Goal: Information Seeking & Learning: Learn about a topic

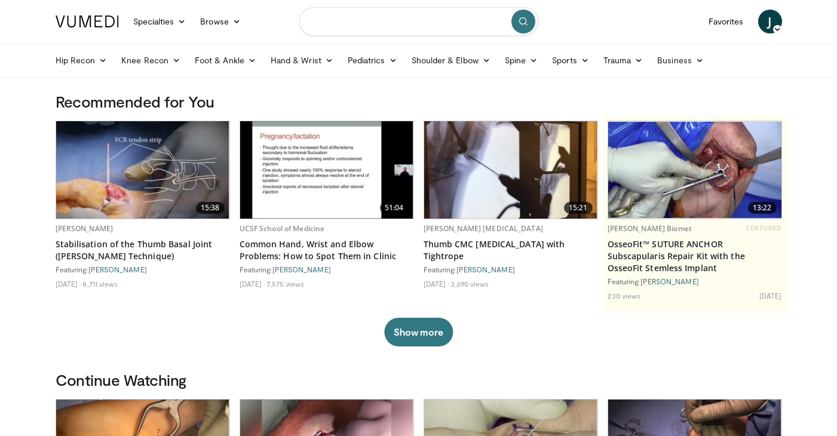
click at [443, 11] on input "Search topics, interventions" at bounding box center [418, 21] width 239 height 29
type input "**********"
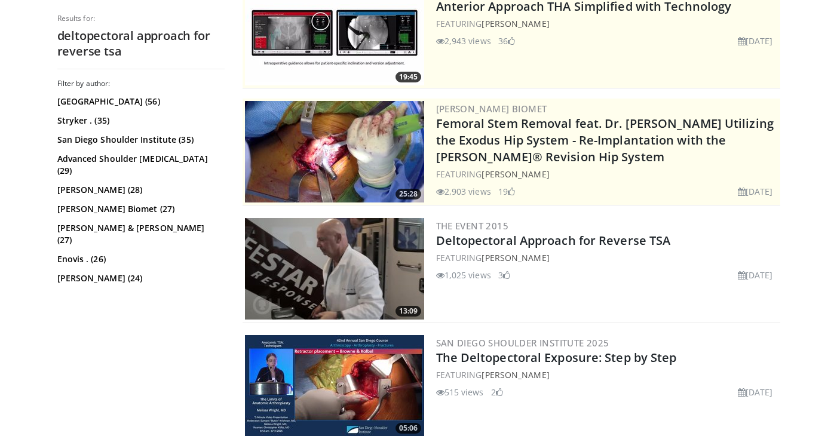
scroll to position [219, 0]
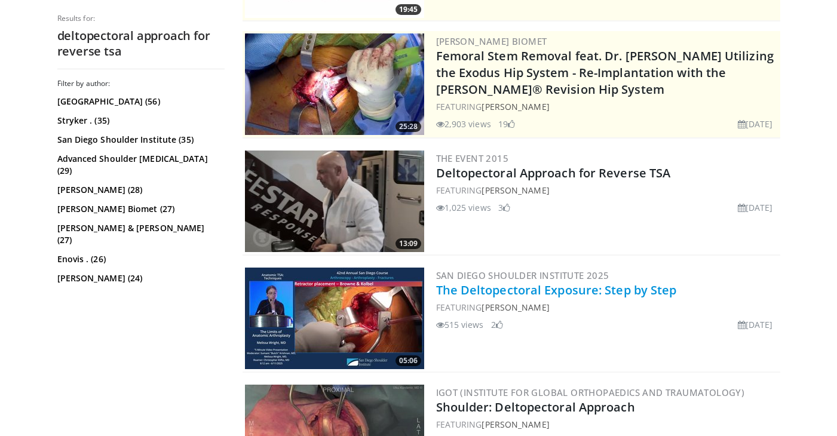
click at [485, 293] on link "The Deltopectoral Exposure: Step by Step" at bounding box center [556, 290] width 241 height 16
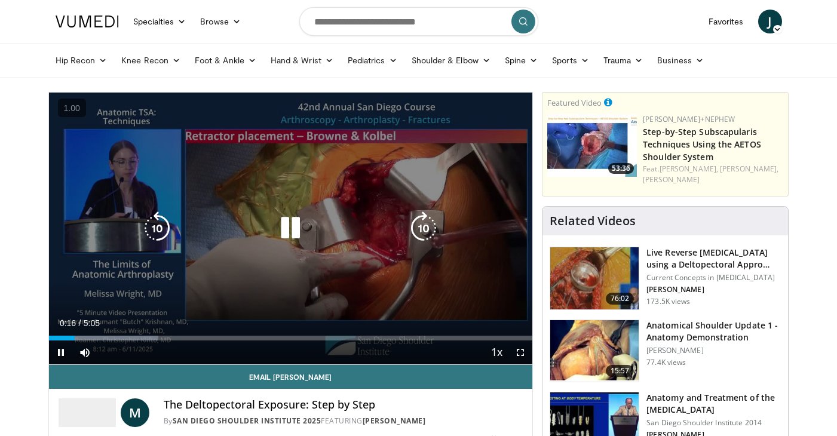
click at [288, 230] on icon "Video Player" at bounding box center [290, 228] width 33 height 33
click at [155, 223] on icon "Video Player" at bounding box center [156, 228] width 33 height 33
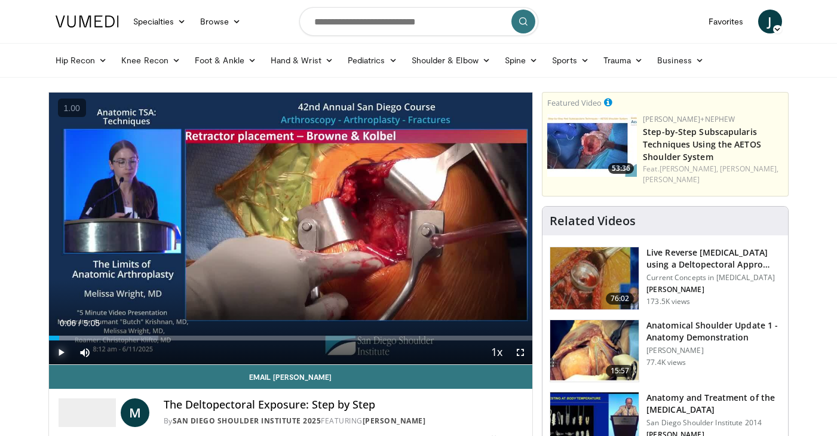
click at [62, 356] on span "Video Player" at bounding box center [61, 353] width 24 height 24
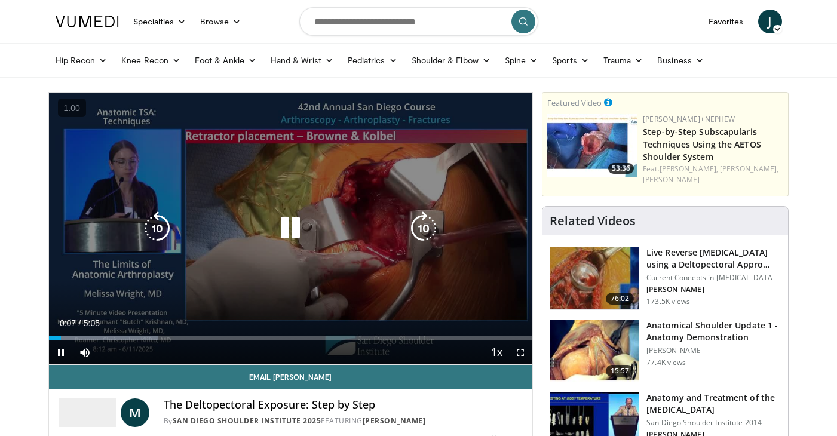
click at [161, 222] on icon "Video Player" at bounding box center [156, 228] width 33 height 33
click at [293, 226] on icon "Video Player" at bounding box center [290, 228] width 33 height 33
click at [281, 225] on icon "Video Player" at bounding box center [290, 228] width 33 height 33
click at [279, 235] on icon "Video Player" at bounding box center [290, 228] width 33 height 33
click at [286, 220] on icon "Video Player" at bounding box center [290, 228] width 33 height 33
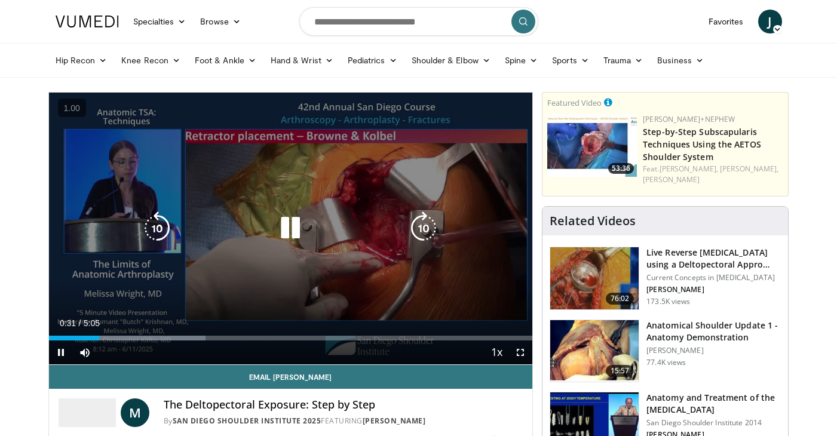
click at [296, 229] on icon "Video Player" at bounding box center [290, 228] width 33 height 33
click at [295, 229] on icon "Video Player" at bounding box center [290, 228] width 33 height 33
click at [157, 235] on icon "Video Player" at bounding box center [156, 228] width 33 height 33
click at [289, 225] on icon "Video Player" at bounding box center [290, 228] width 33 height 33
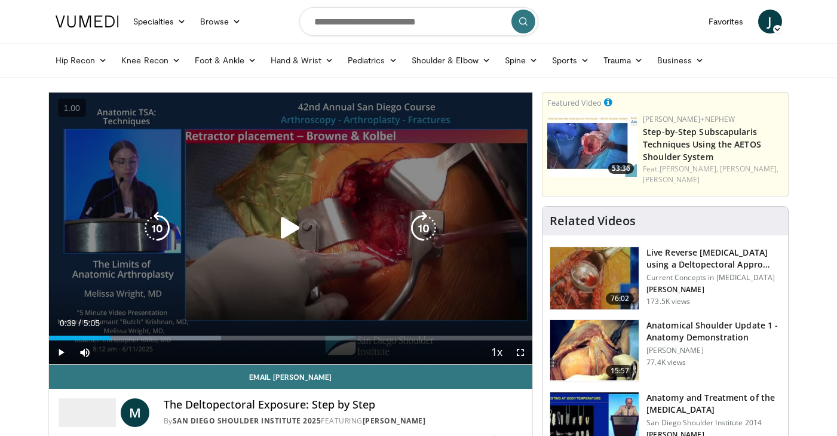
click at [281, 232] on icon "Video Player" at bounding box center [290, 228] width 33 height 33
click at [289, 230] on icon "Video Player" at bounding box center [290, 228] width 33 height 33
click at [295, 229] on icon "Video Player" at bounding box center [290, 228] width 33 height 33
click at [292, 228] on icon "Video Player" at bounding box center [290, 228] width 33 height 33
click at [286, 223] on icon "Video Player" at bounding box center [290, 228] width 33 height 33
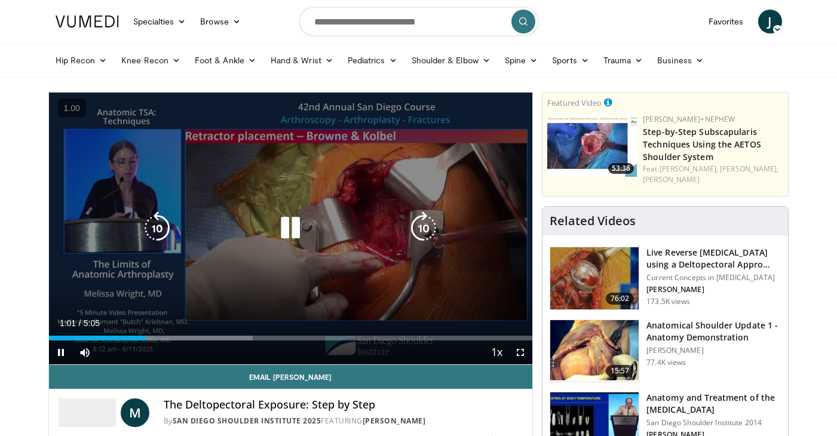
click at [292, 229] on icon "Video Player" at bounding box center [290, 228] width 33 height 33
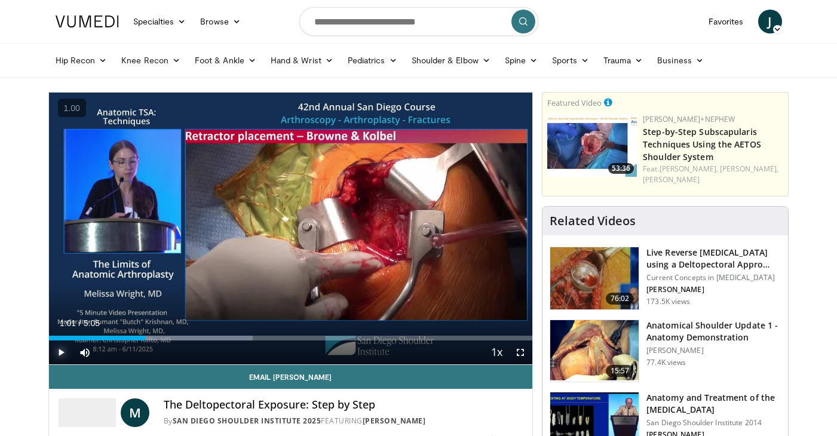
click at [57, 354] on span "Video Player" at bounding box center [61, 353] width 24 height 24
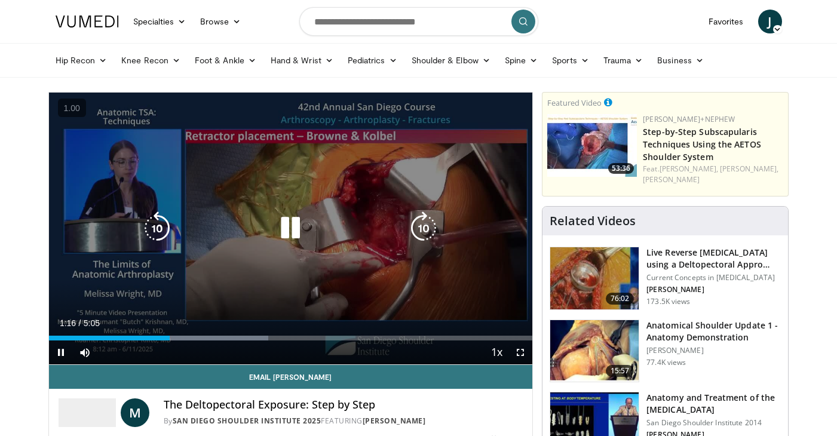
click at [284, 229] on icon "Video Player" at bounding box center [290, 228] width 33 height 33
click at [288, 229] on icon "Video Player" at bounding box center [290, 228] width 33 height 33
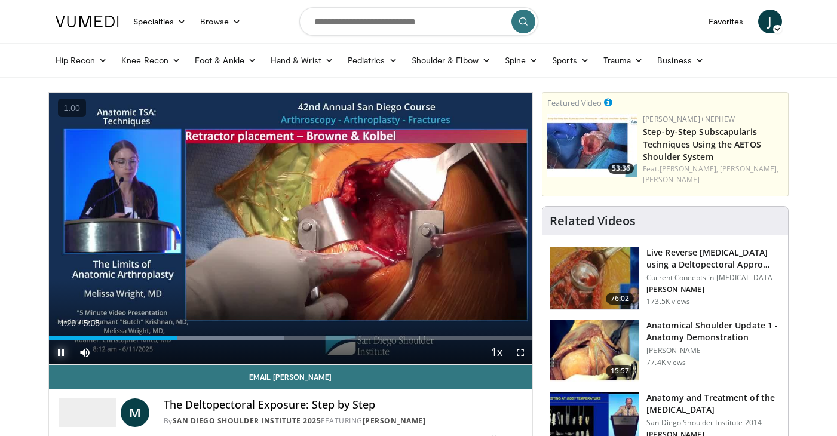
click at [54, 355] on span "Video Player" at bounding box center [61, 353] width 24 height 24
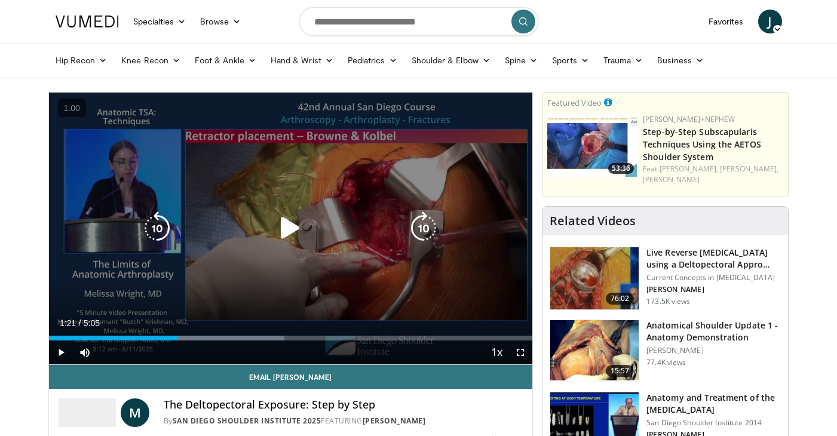
click at [297, 228] on icon "Video Player" at bounding box center [290, 228] width 33 height 33
click at [155, 228] on icon "Video Player" at bounding box center [156, 228] width 33 height 33
click at [294, 229] on icon "Video Player" at bounding box center [290, 228] width 33 height 33
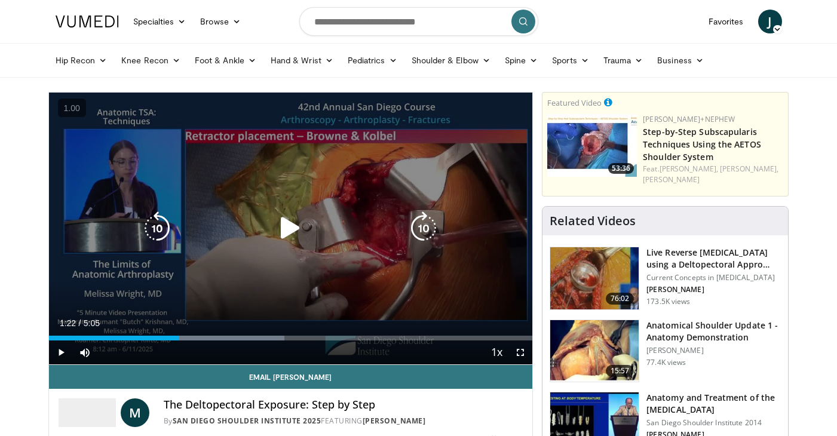
click at [283, 230] on icon "Video Player" at bounding box center [290, 228] width 33 height 33
click at [164, 232] on icon "Video Player" at bounding box center [156, 228] width 33 height 33
click at [298, 231] on icon "Video Player" at bounding box center [290, 228] width 33 height 33
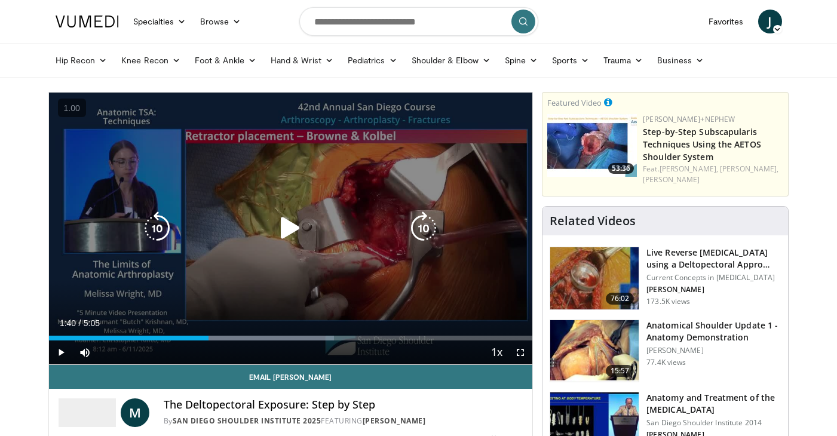
click at [254, 198] on div "30 seconds Tap to unmute" at bounding box center [291, 229] width 484 height 272
click at [154, 226] on icon "Video Player" at bounding box center [156, 228] width 33 height 33
click at [285, 227] on icon "Video Player" at bounding box center [290, 228] width 33 height 33
click at [274, 225] on icon "Video Player" at bounding box center [290, 228] width 33 height 33
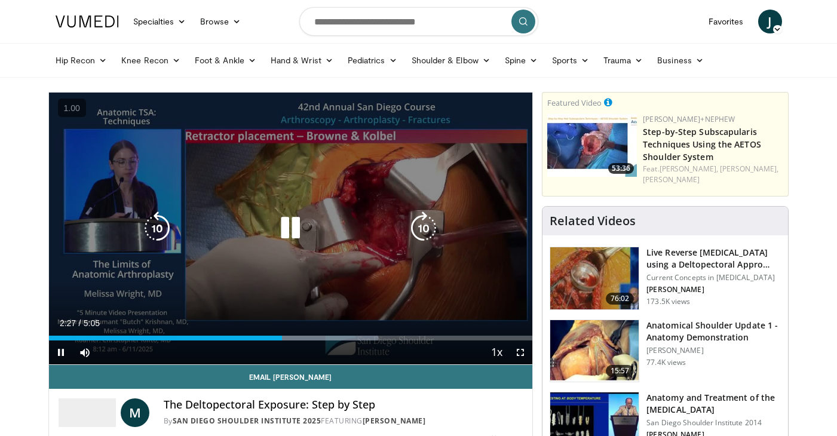
click at [287, 231] on icon "Video Player" at bounding box center [290, 228] width 33 height 33
click at [286, 230] on icon "Video Player" at bounding box center [290, 228] width 33 height 33
click at [282, 224] on icon "Video Player" at bounding box center [290, 228] width 33 height 33
click at [287, 223] on icon "Video Player" at bounding box center [290, 228] width 33 height 33
click at [295, 221] on icon "Video Player" at bounding box center [290, 228] width 33 height 33
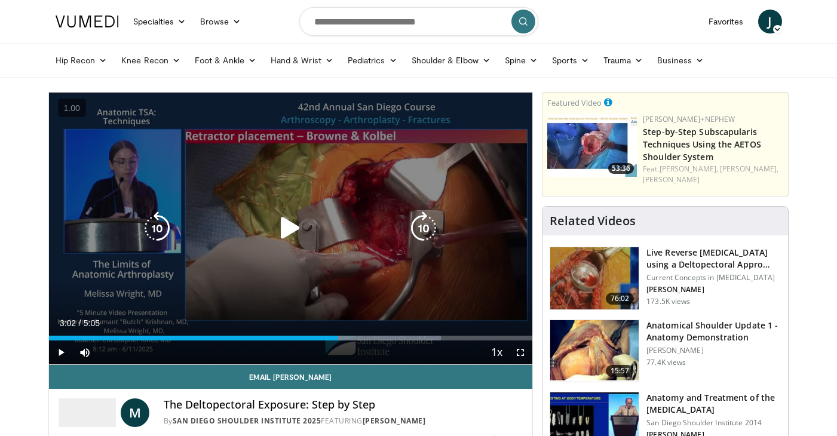
click at [283, 229] on icon "Video Player" at bounding box center [290, 228] width 33 height 33
click at [170, 222] on icon "Video Player" at bounding box center [156, 228] width 33 height 33
click at [290, 232] on icon "Video Player" at bounding box center [290, 228] width 33 height 33
click at [280, 236] on icon "Video Player" at bounding box center [290, 228] width 33 height 33
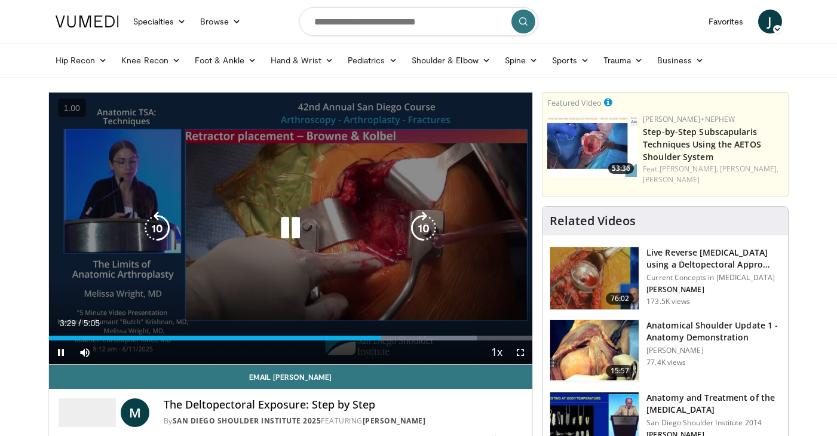
click at [289, 228] on icon "Video Player" at bounding box center [290, 228] width 33 height 33
click at [286, 226] on icon "Video Player" at bounding box center [290, 228] width 33 height 33
click at [298, 217] on icon "Video Player" at bounding box center [290, 228] width 33 height 33
click at [149, 219] on icon "Video Player" at bounding box center [156, 228] width 33 height 33
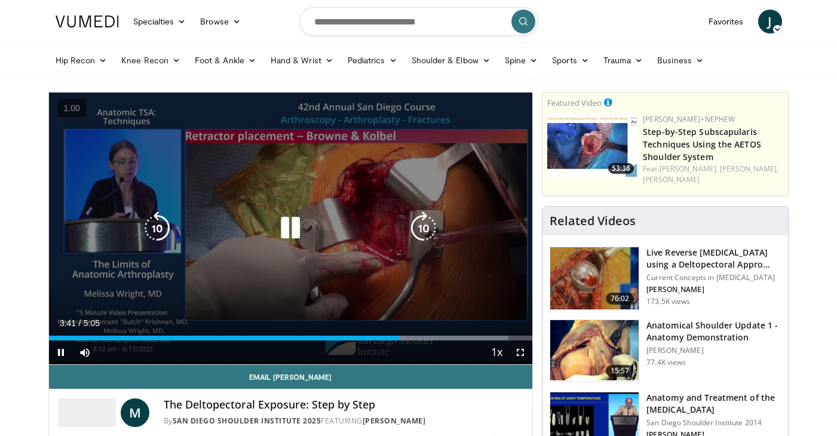
click at [155, 226] on icon "Video Player" at bounding box center [156, 228] width 33 height 33
click at [287, 217] on icon "Video Player" at bounding box center [290, 228] width 33 height 33
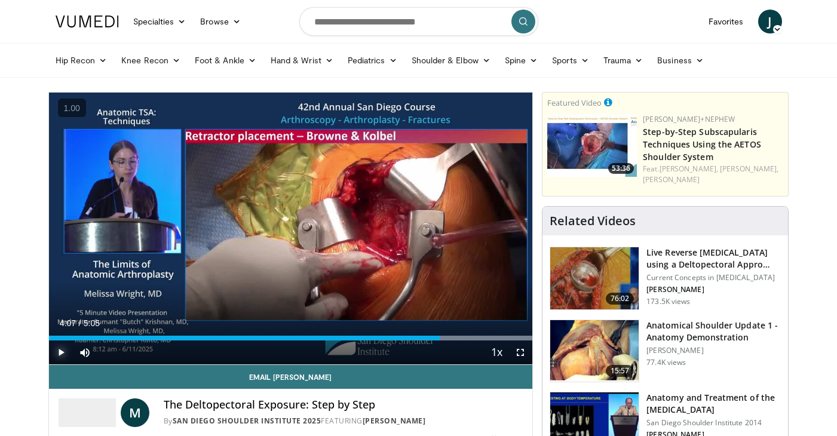
click at [58, 355] on span "Video Player" at bounding box center [61, 353] width 24 height 24
click at [92, 28] on link at bounding box center [87, 21] width 78 height 33
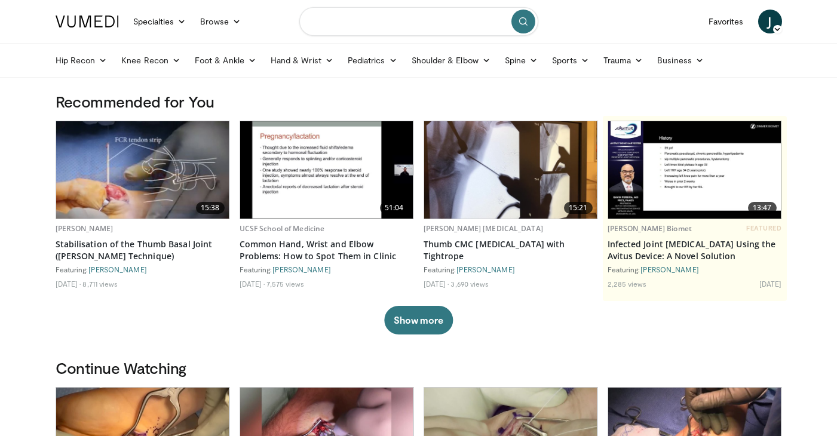
click at [336, 23] on input "Search topics, interventions" at bounding box center [418, 21] width 239 height 29
type input "**********"
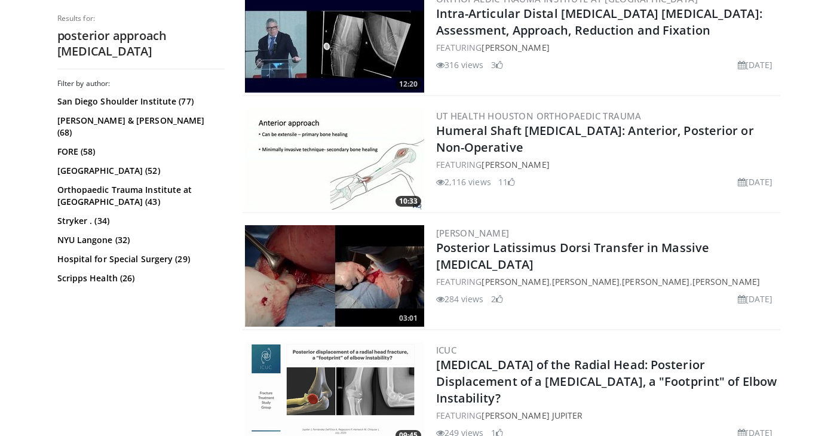
scroll to position [966, 0]
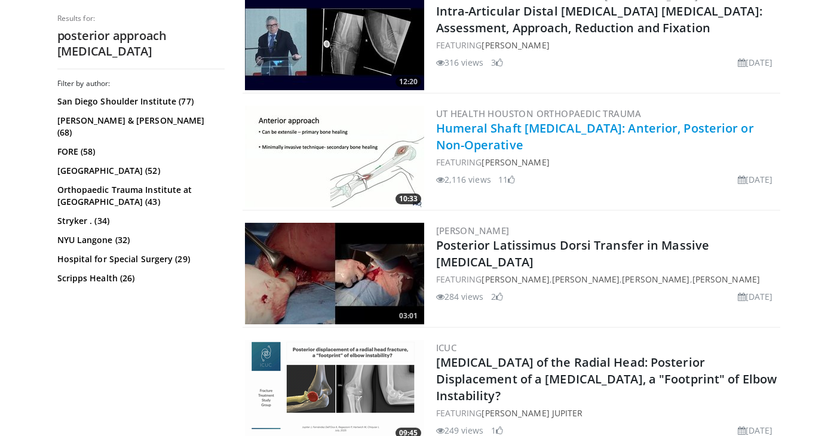
click at [475, 146] on link "Humeral Shaft Fractures: Anterior, Posterior or Non-Operative" at bounding box center [595, 136] width 318 height 33
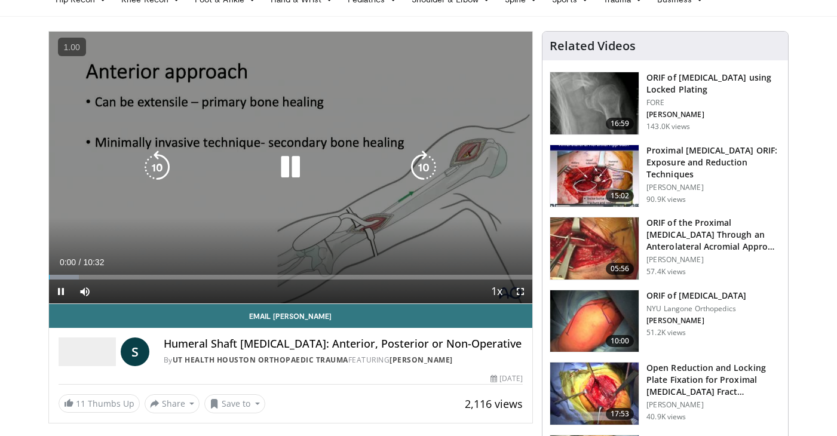
scroll to position [69, 0]
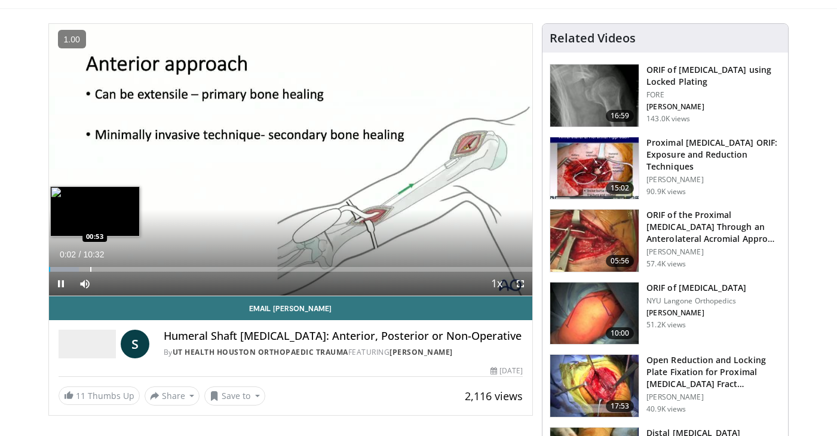
click at [90, 266] on div "Loaded : 6.26% 00:02 00:53" at bounding box center [291, 265] width 484 height 11
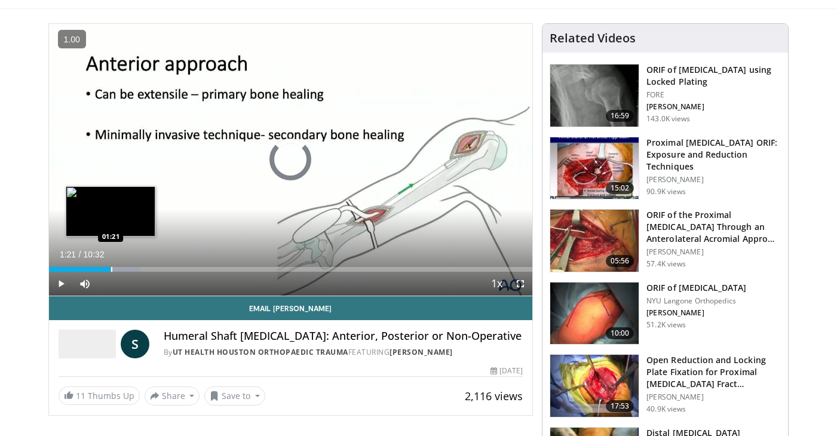
click at [111, 266] on div "Loaded : 18.81% 01:21 01:21" at bounding box center [291, 265] width 484 height 11
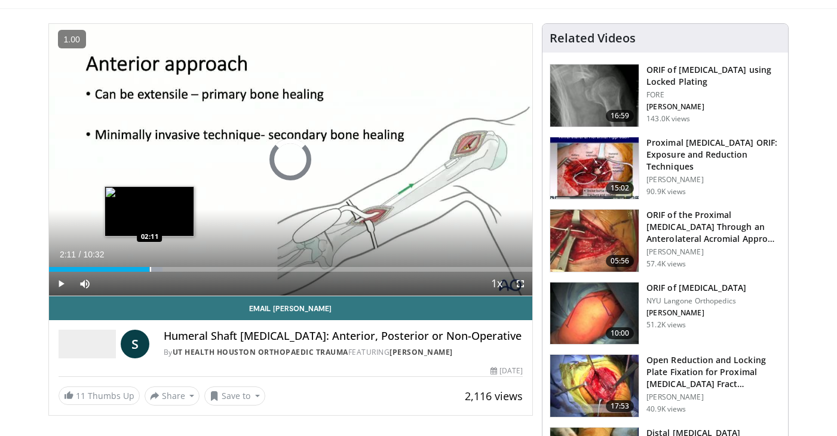
click at [149, 264] on div "Loaded : 23.51% 01:22 02:11" at bounding box center [291, 265] width 484 height 11
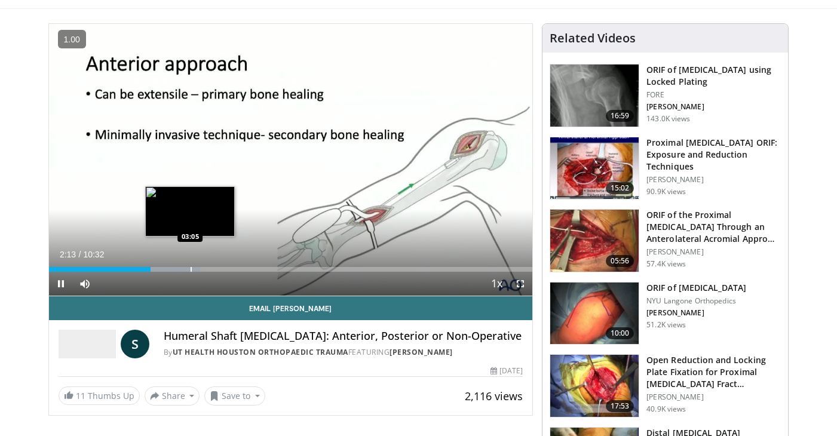
click at [190, 265] on div "Loaded : 31.35% 02:13 03:05" at bounding box center [291, 265] width 484 height 11
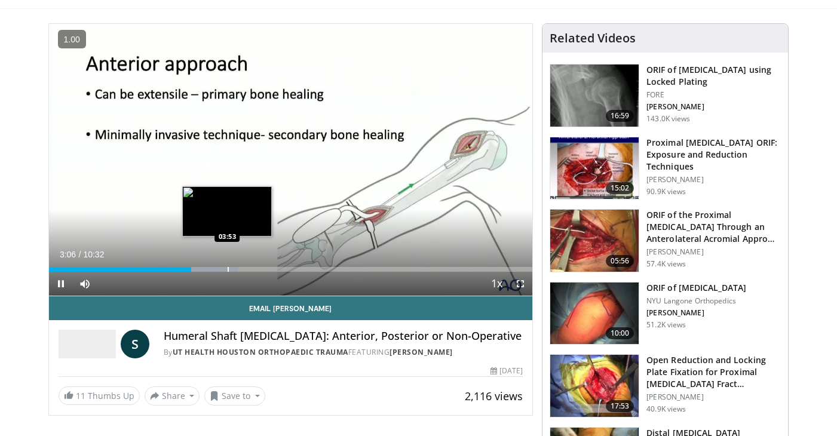
click at [228, 268] on div "Progress Bar" at bounding box center [228, 269] width 1 height 5
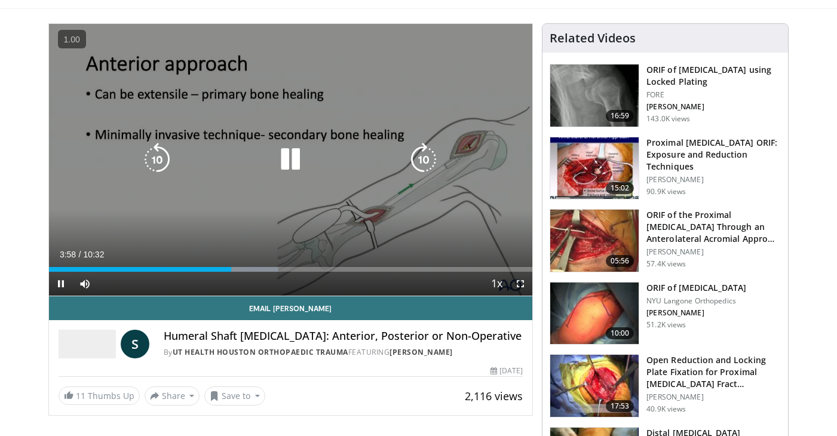
click at [281, 164] on icon "Video Player" at bounding box center [290, 159] width 33 height 33
click at [295, 160] on icon "Video Player" at bounding box center [290, 159] width 33 height 33
click at [417, 159] on icon "Video Player" at bounding box center [423, 159] width 33 height 33
click at [415, 163] on icon "Video Player" at bounding box center [423, 159] width 33 height 33
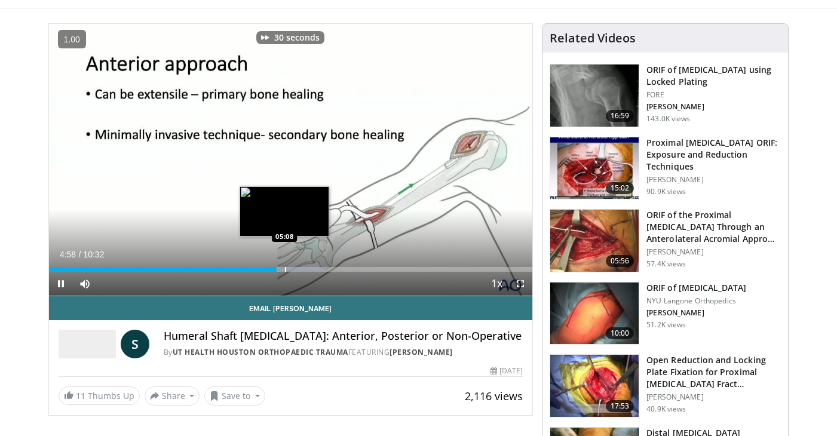
click at [285, 269] on div "Progress Bar" at bounding box center [285, 269] width 1 height 5
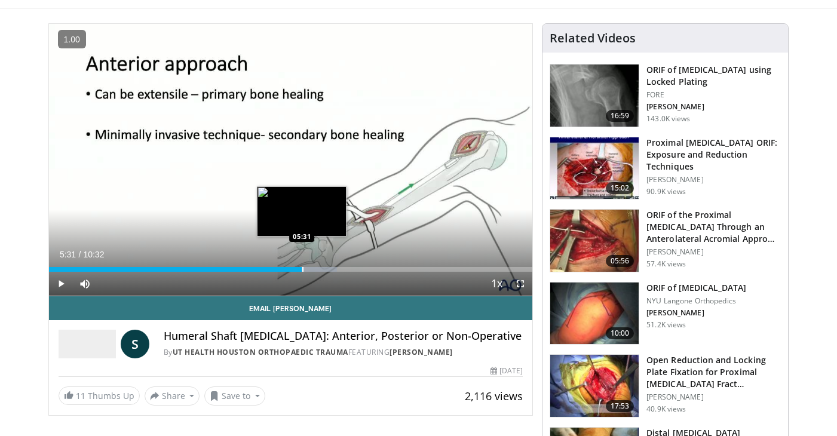
click at [302, 270] on div "Progress Bar" at bounding box center [302, 269] width 1 height 5
click at [296, 269] on div "Progress Bar" at bounding box center [296, 269] width 1 height 5
click at [311, 270] on div "Progress Bar" at bounding box center [311, 269] width 1 height 5
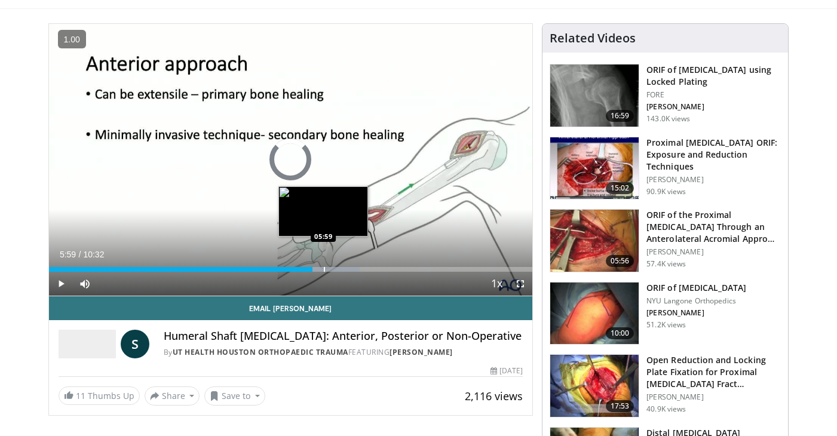
click at [323, 269] on div "Loaded : 64.28% 05:44 05:59" at bounding box center [291, 269] width 484 height 5
click at [330, 269] on div "Progress Bar" at bounding box center [330, 269] width 1 height 5
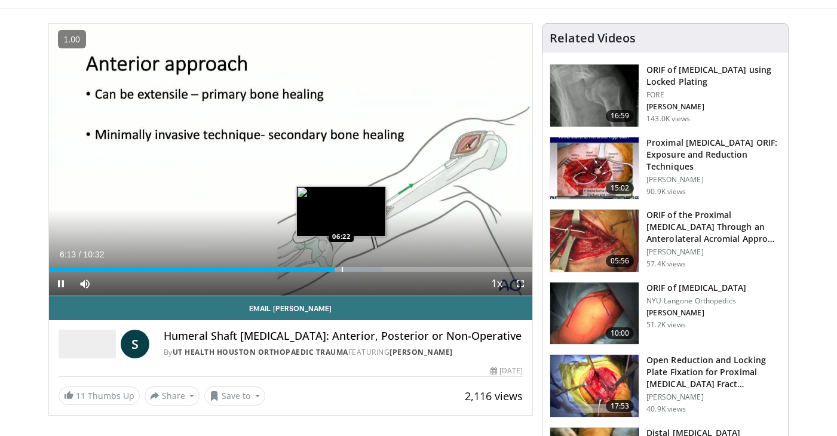
click at [342, 269] on div "Progress Bar" at bounding box center [342, 269] width 1 height 5
click at [349, 271] on div "Progress Bar" at bounding box center [349, 269] width 1 height 5
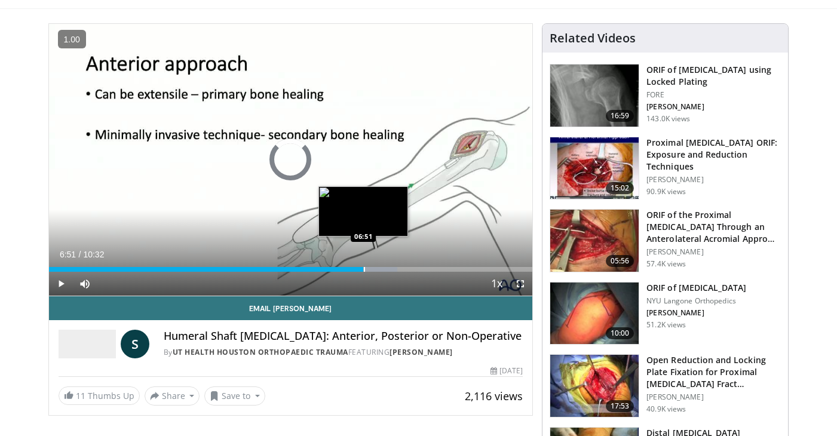
click at [364, 271] on div "Progress Bar" at bounding box center [364, 269] width 1 height 5
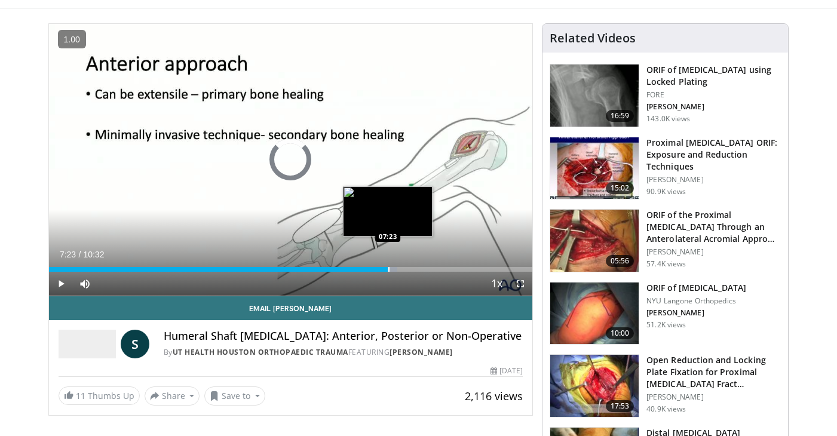
click at [388, 269] on div "Progress Bar" at bounding box center [388, 269] width 1 height 5
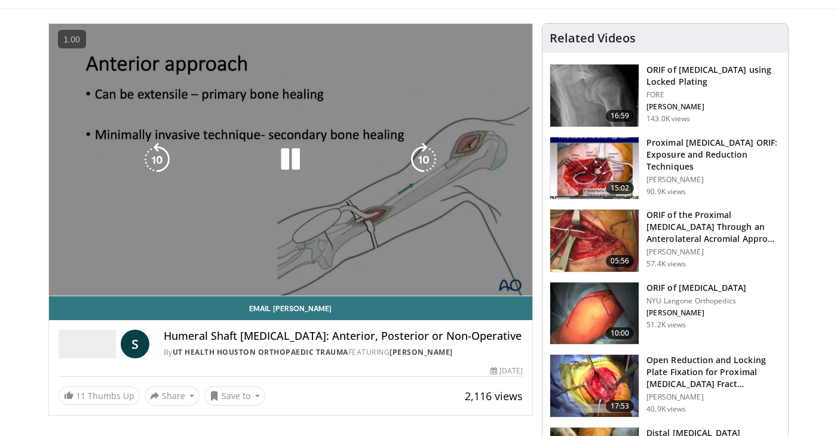
click at [403, 269] on div "30 seconds Tap to unmute" at bounding box center [291, 160] width 484 height 272
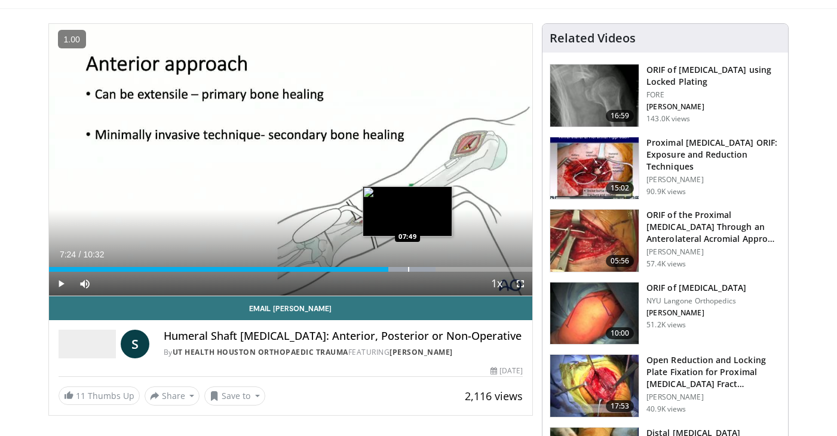
click at [408, 268] on div "Progress Bar" at bounding box center [408, 269] width 1 height 5
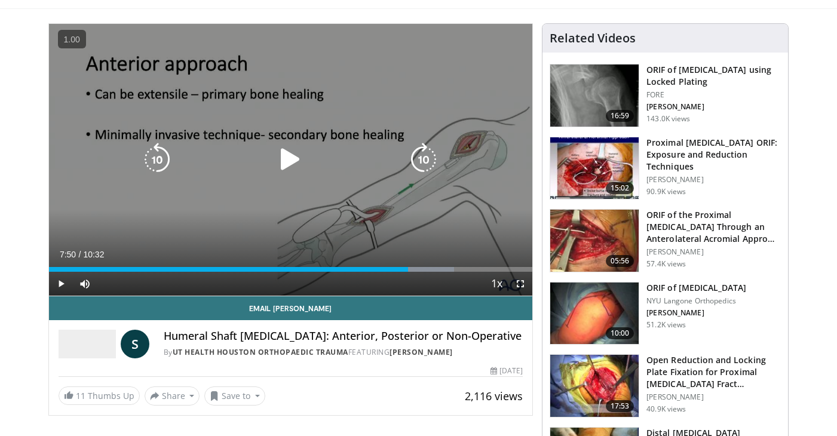
click at [296, 171] on icon "Video Player" at bounding box center [290, 159] width 33 height 33
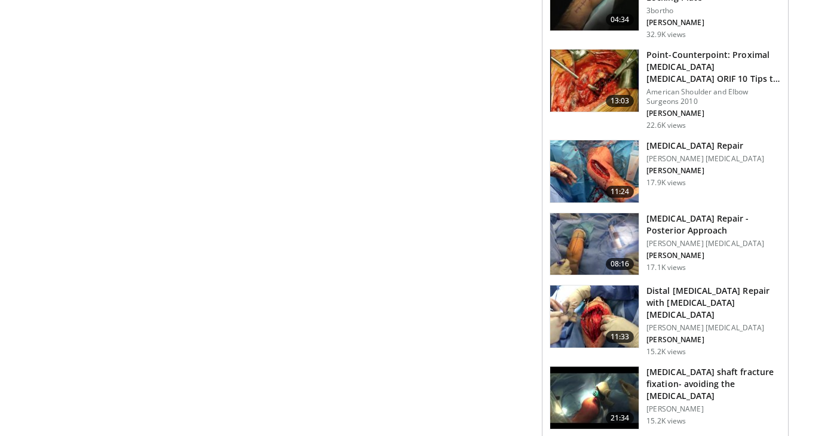
scroll to position [799, 0]
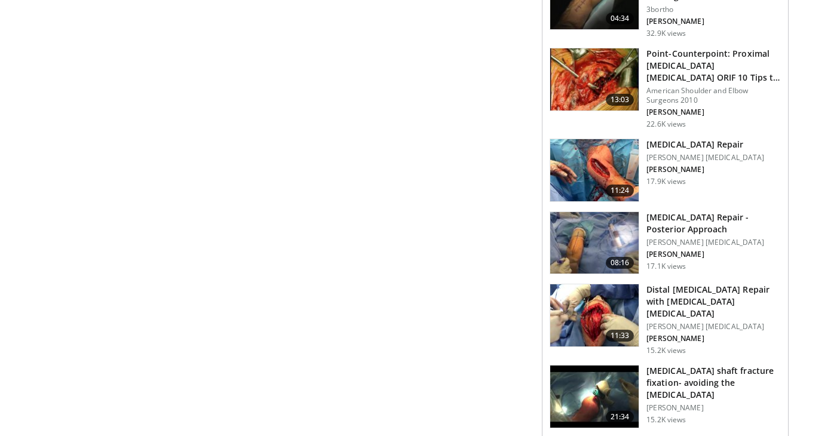
click at [697, 212] on h3 "[MEDICAL_DATA] Repair - Posterior Approach" at bounding box center [713, 224] width 134 height 24
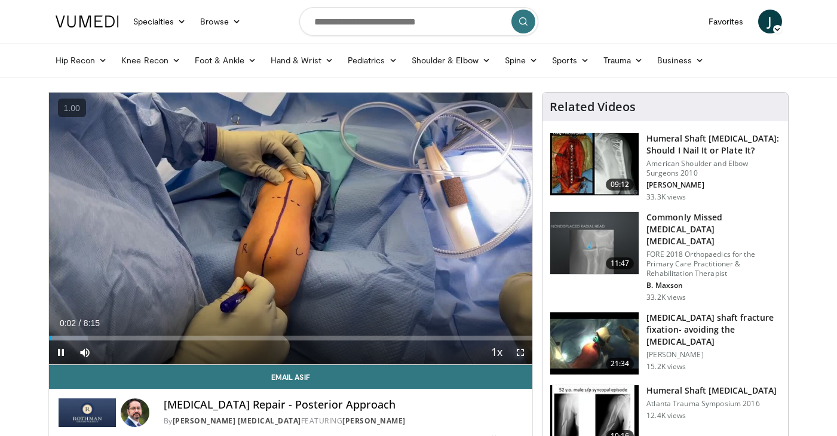
click at [525, 351] on span "Video Player" at bounding box center [520, 353] width 24 height 24
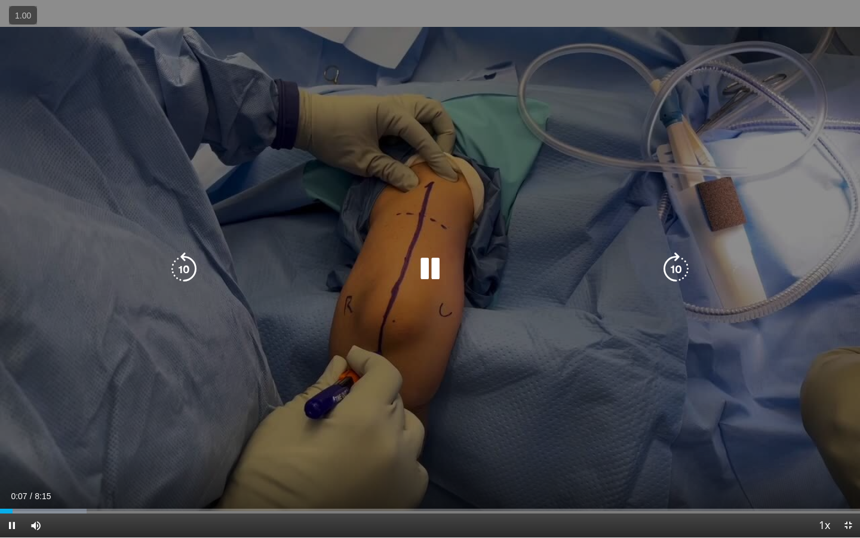
click at [676, 272] on icon "Video Player" at bounding box center [676, 268] width 33 height 33
click at [439, 269] on icon "Video Player" at bounding box center [429, 268] width 33 height 33
click at [434, 267] on icon "Video Player" at bounding box center [429, 268] width 33 height 33
click at [436, 264] on icon "Video Player" at bounding box center [429, 268] width 33 height 33
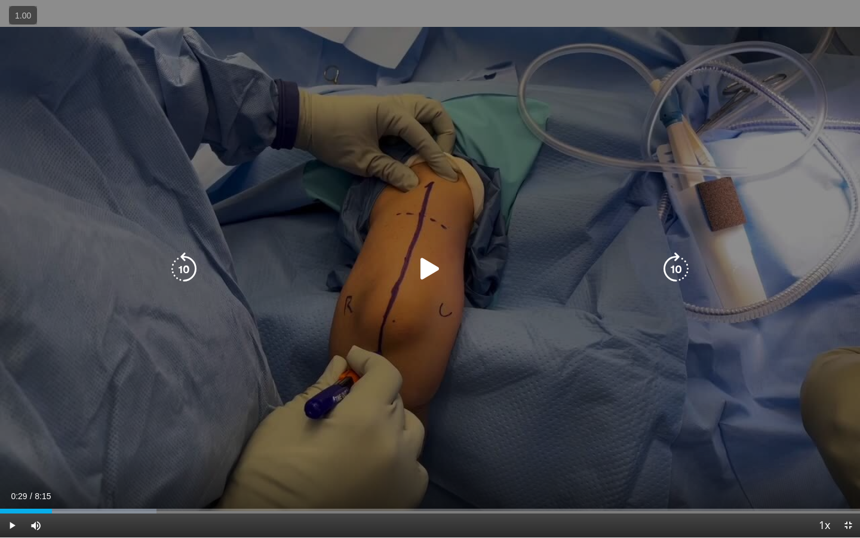
click at [436, 264] on icon "Video Player" at bounding box center [429, 268] width 33 height 33
click at [667, 271] on icon "Video Player" at bounding box center [676, 268] width 33 height 33
click at [667, 272] on icon "Video Player" at bounding box center [676, 268] width 33 height 33
click at [668, 266] on icon "Video Player" at bounding box center [676, 268] width 33 height 33
click at [676, 269] on icon "Video Player" at bounding box center [676, 268] width 33 height 33
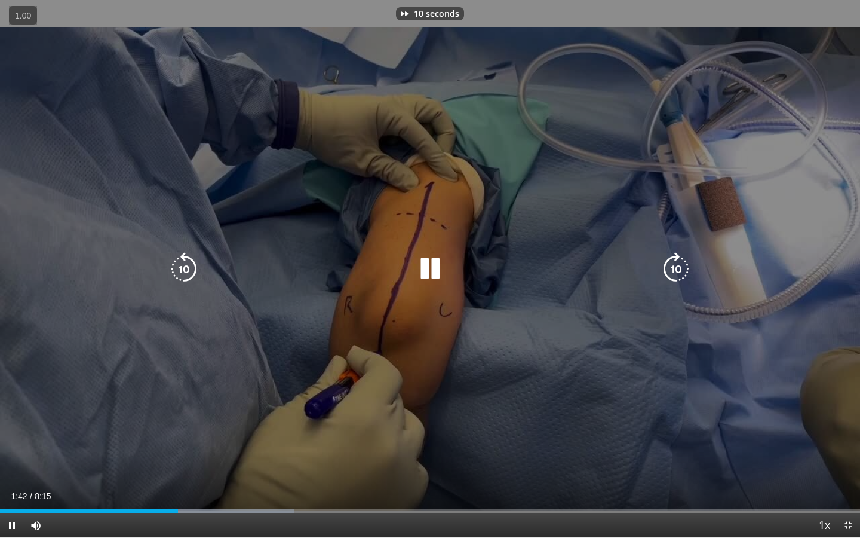
click at [184, 272] on icon "Video Player" at bounding box center [183, 268] width 33 height 33
click at [678, 276] on icon "Video Player" at bounding box center [676, 268] width 33 height 33
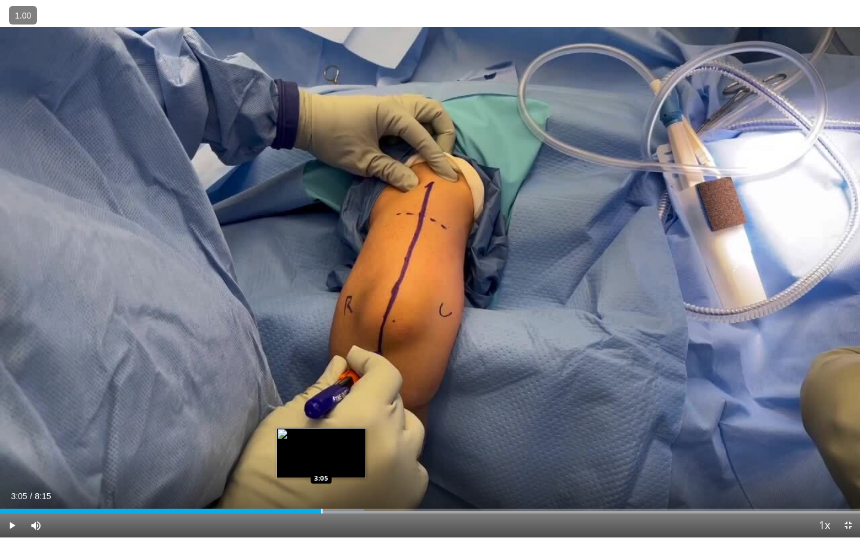
click at [321, 436] on div "Loaded : 42.29% 2:24 3:05" at bounding box center [430, 507] width 860 height 11
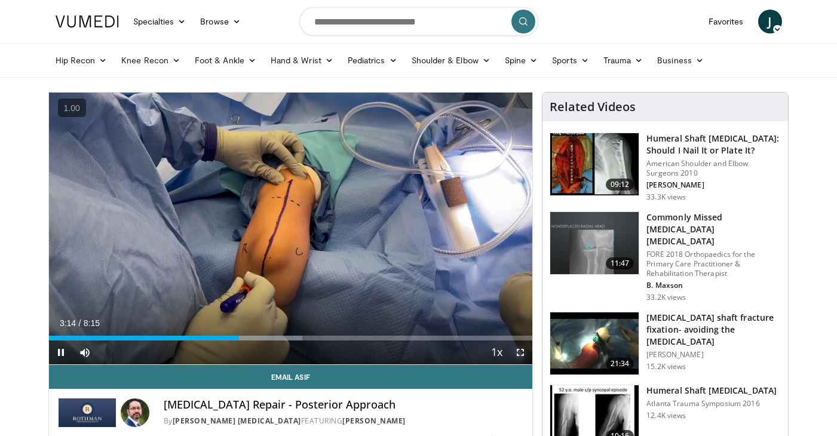
click at [522, 357] on span "Video Player" at bounding box center [520, 353] width 24 height 24
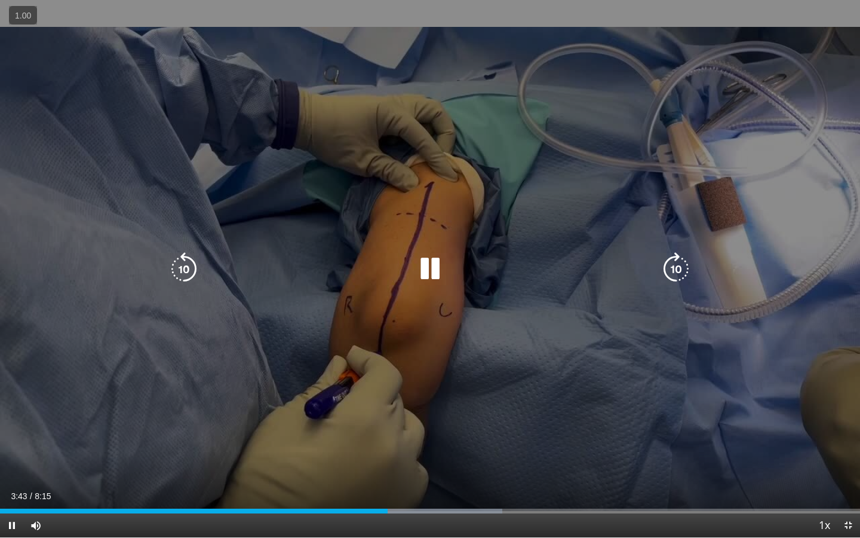
click at [426, 269] on icon "Video Player" at bounding box center [429, 268] width 33 height 33
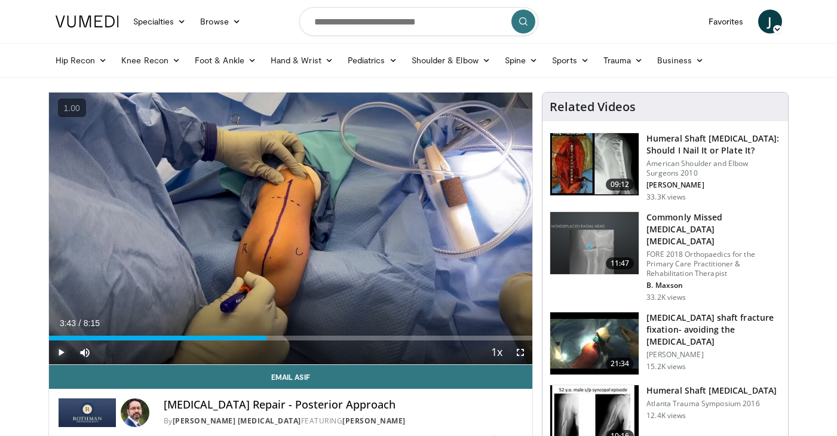
click at [61, 351] on span "Video Player" at bounding box center [61, 353] width 24 height 24
click at [527, 357] on span "Video Player" at bounding box center [520, 353] width 24 height 24
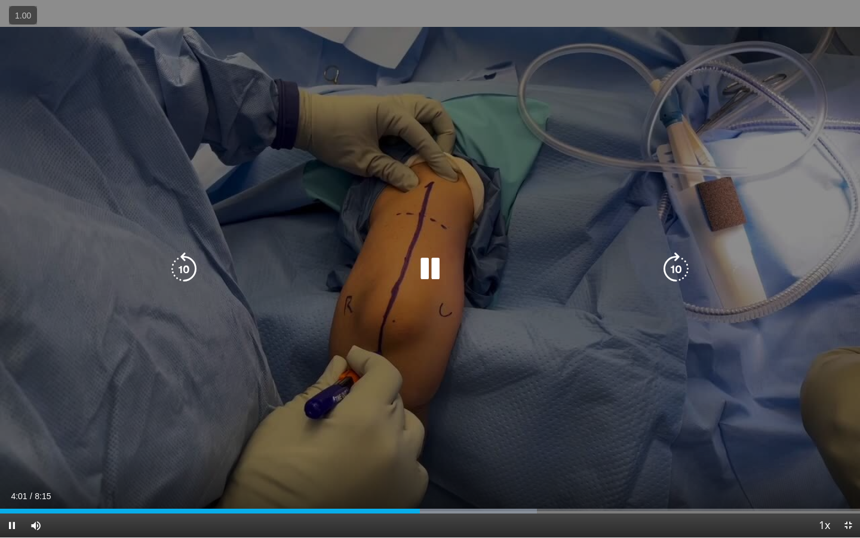
click at [436, 265] on icon "Video Player" at bounding box center [429, 268] width 33 height 33
click at [433, 266] on icon "Video Player" at bounding box center [429, 268] width 33 height 33
click at [434, 271] on icon "Video Player" at bounding box center [429, 268] width 33 height 33
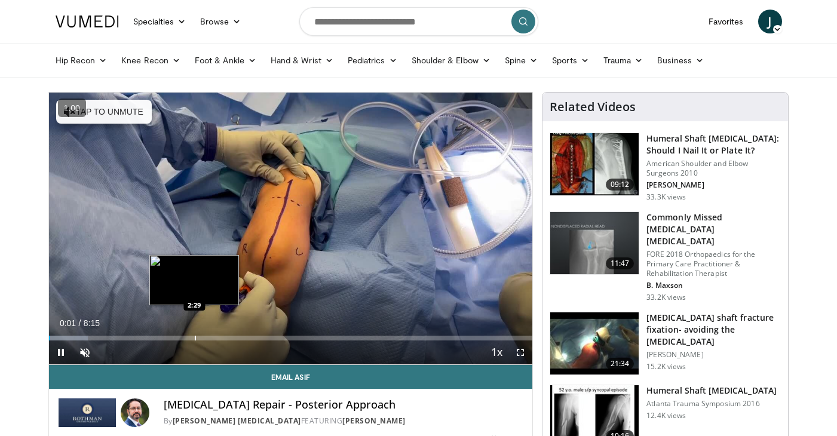
click at [195, 339] on div "Progress Bar" at bounding box center [195, 338] width 1 height 5
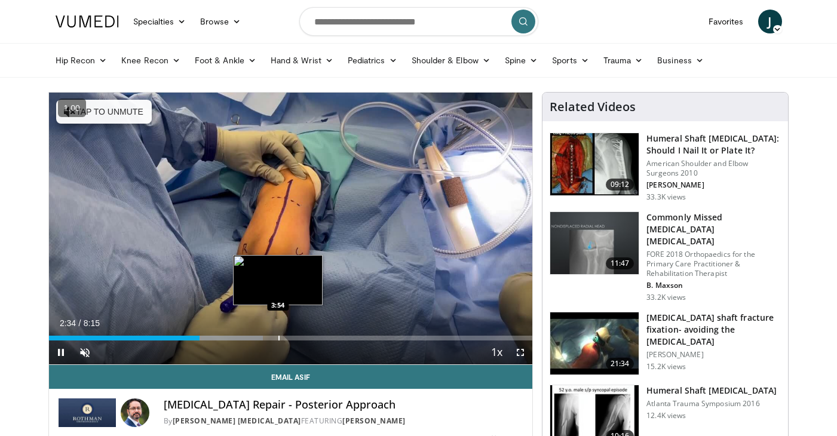
click at [278, 338] on div "Progress Bar" at bounding box center [278, 338] width 1 height 5
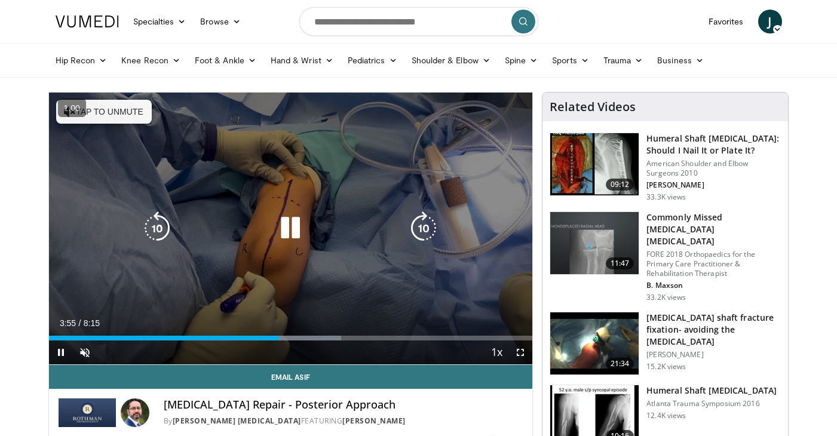
click at [105, 107] on button "Tap to unmute" at bounding box center [104, 112] width 96 height 24
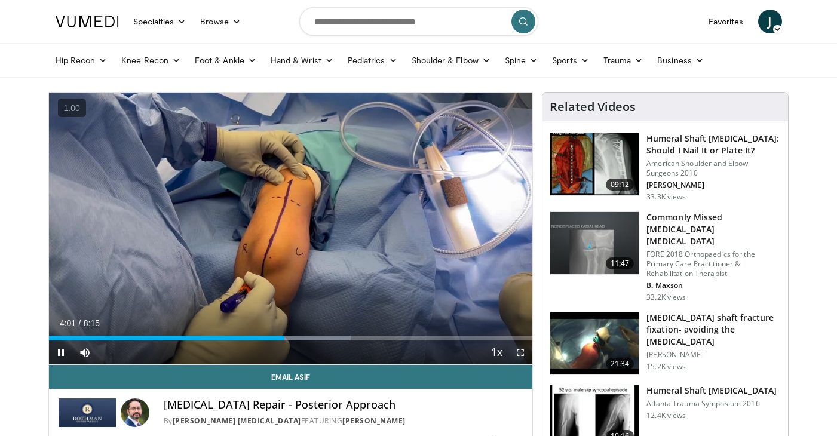
click at [522, 352] on span "Video Player" at bounding box center [520, 353] width 24 height 24
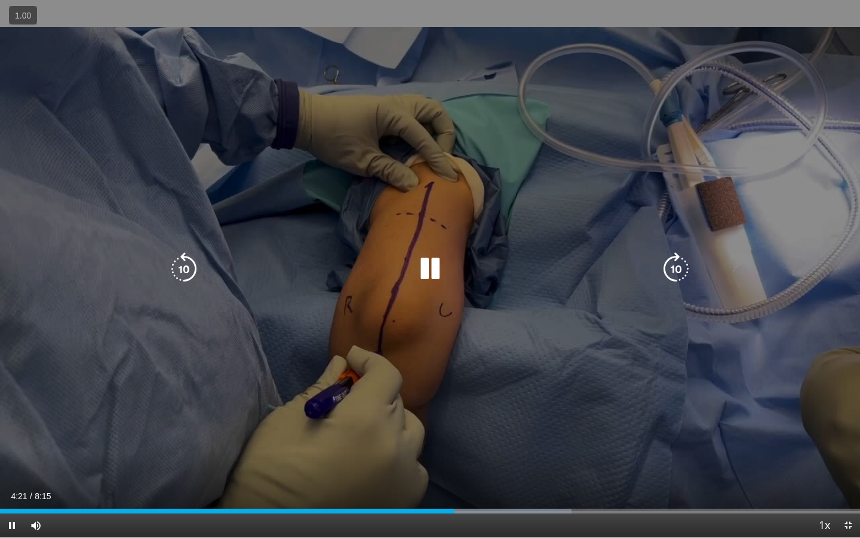
click at [426, 275] on icon "Video Player" at bounding box center [429, 268] width 33 height 33
click at [421, 263] on icon "Video Player" at bounding box center [429, 268] width 33 height 33
click at [423, 270] on icon "Video Player" at bounding box center [429, 268] width 33 height 33
click at [427, 267] on icon "Video Player" at bounding box center [429, 268] width 33 height 33
click at [193, 269] on icon "Video Player" at bounding box center [183, 268] width 33 height 33
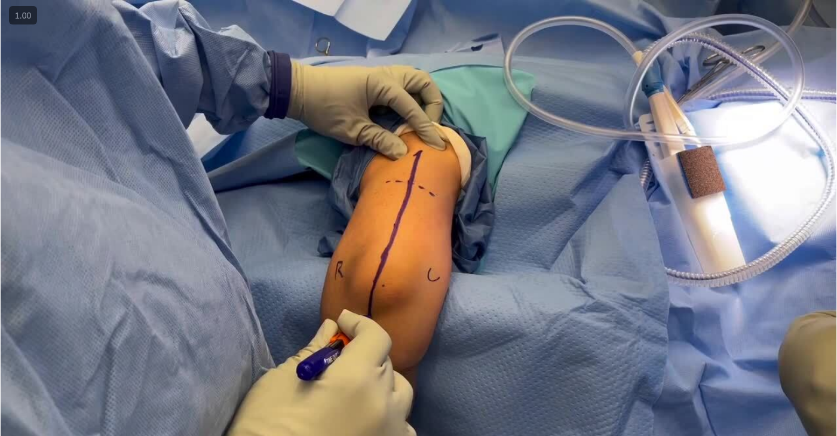
scroll to position [13, 0]
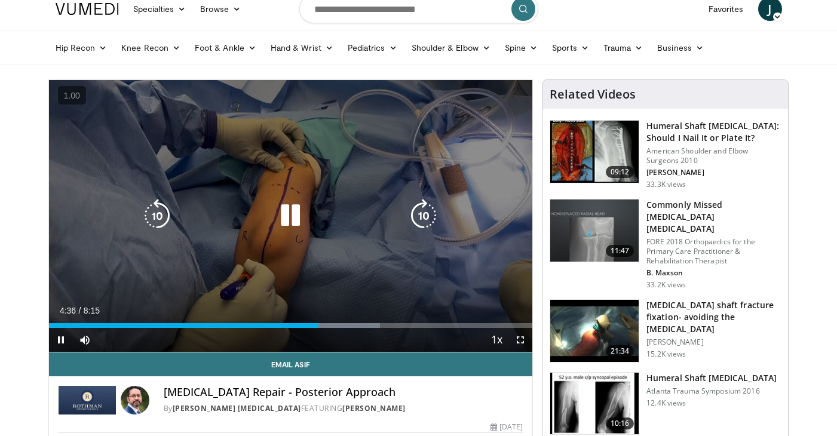
click at [159, 206] on icon "Video Player" at bounding box center [156, 215] width 33 height 33
click at [287, 214] on icon "Video Player" at bounding box center [290, 215] width 33 height 33
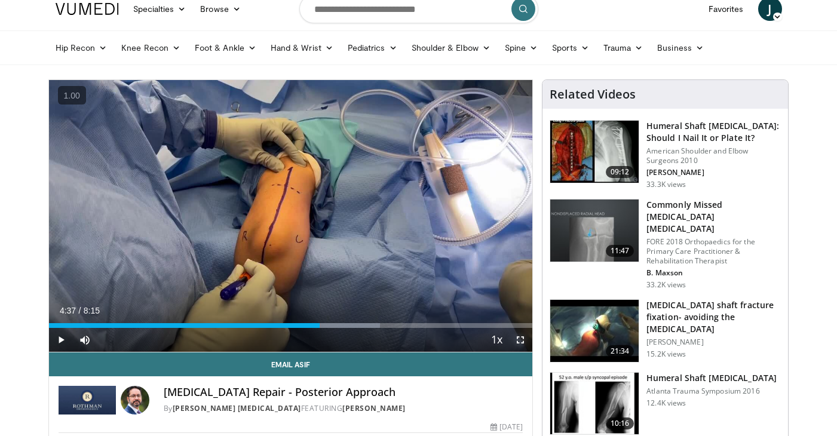
click at [523, 342] on span "Video Player" at bounding box center [520, 340] width 24 height 24
click at [53, 344] on span "Video Player" at bounding box center [61, 340] width 24 height 24
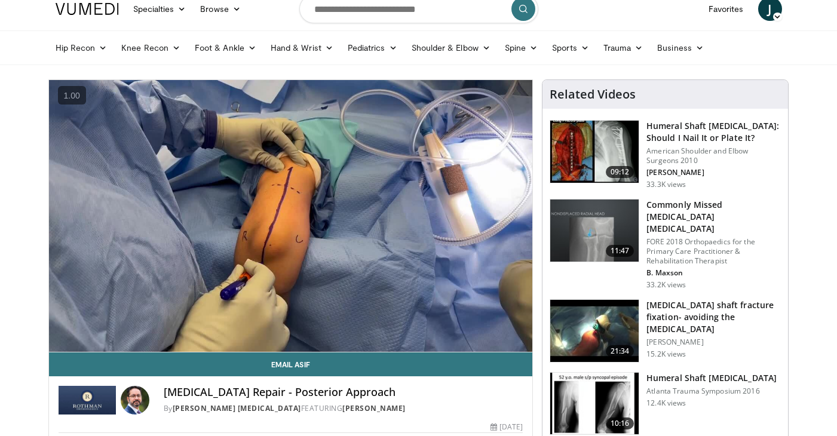
click at [53, 344] on video-js "**********" at bounding box center [291, 216] width 484 height 272
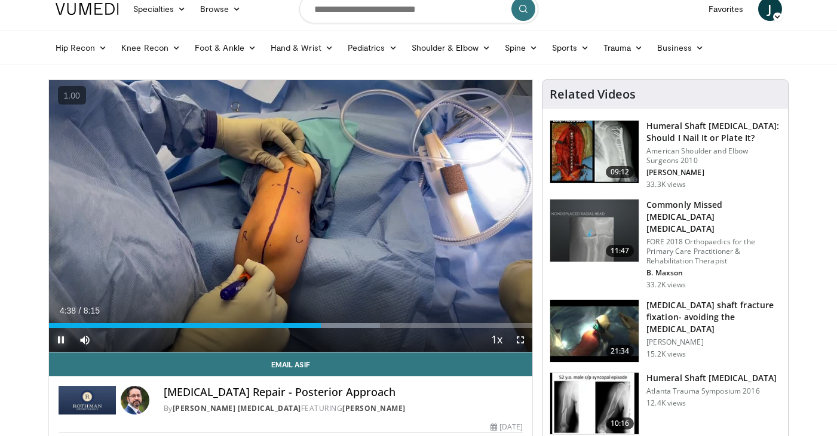
click at [61, 341] on span "Video Player" at bounding box center [61, 340] width 24 height 24
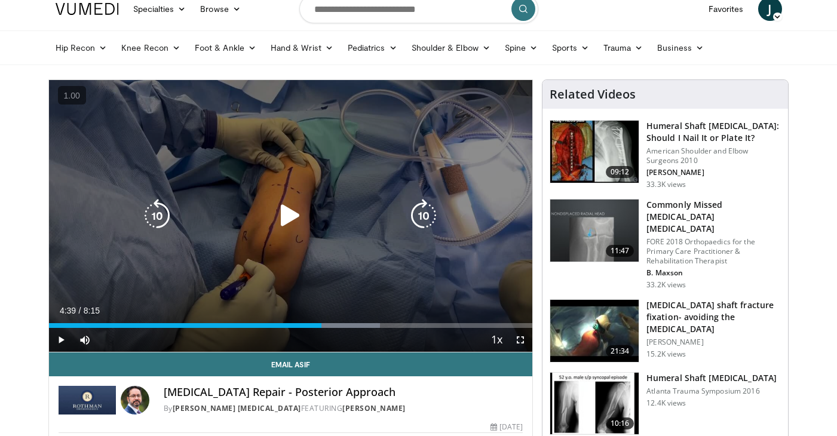
click at [294, 210] on icon "Video Player" at bounding box center [290, 215] width 33 height 33
click at [161, 214] on icon "Video Player" at bounding box center [156, 215] width 33 height 33
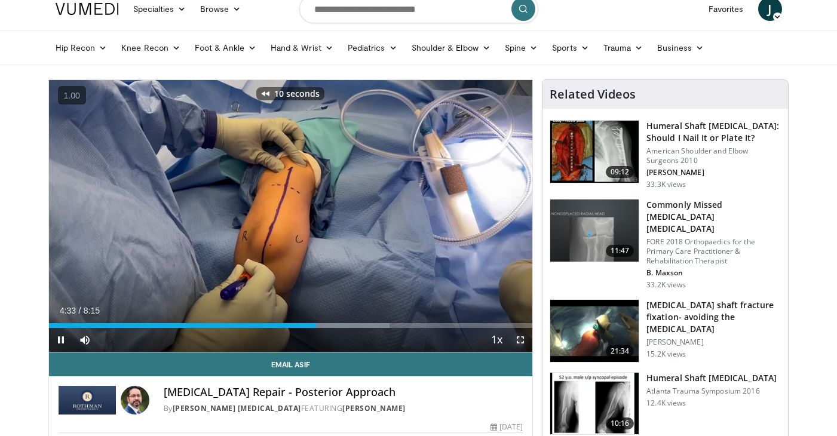
click at [523, 342] on span "Video Player" at bounding box center [520, 340] width 24 height 24
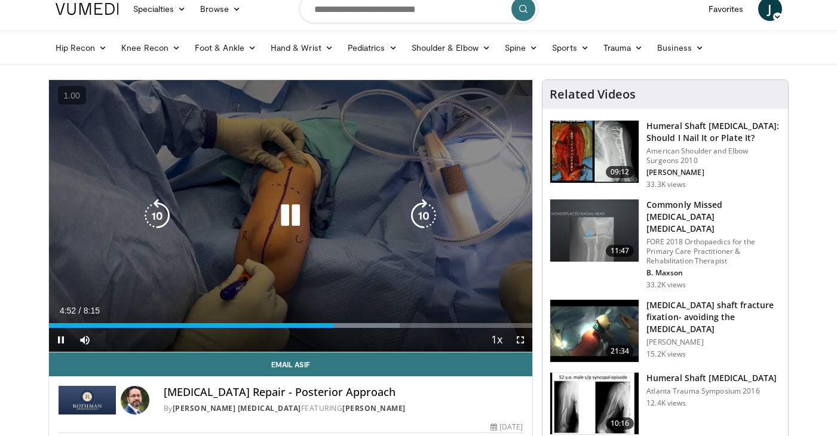
click at [162, 212] on icon "Video Player" at bounding box center [156, 215] width 33 height 33
click at [298, 212] on icon "Video Player" at bounding box center [290, 215] width 33 height 33
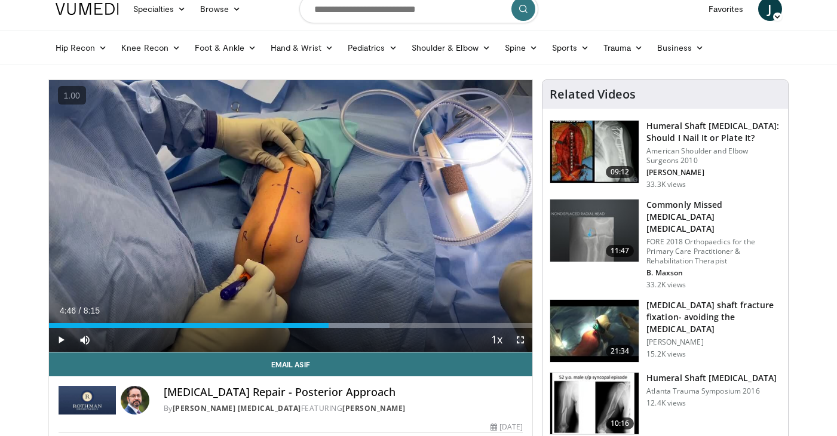
click at [527, 343] on span "Video Player" at bounding box center [520, 340] width 24 height 24
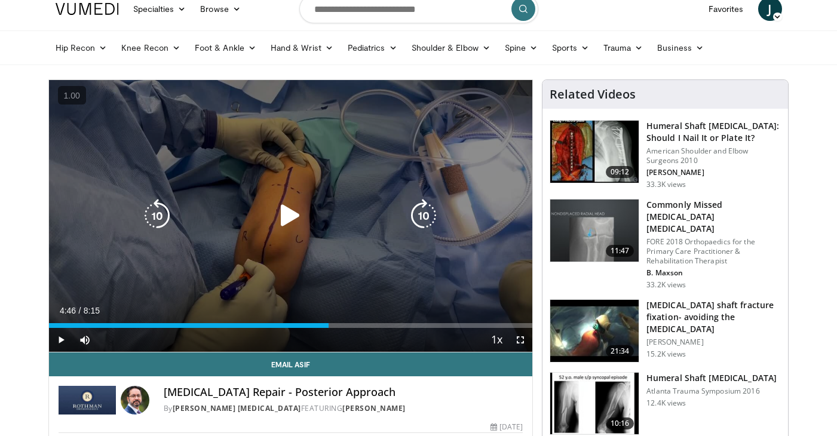
click at [286, 222] on icon "Video Player" at bounding box center [290, 215] width 33 height 33
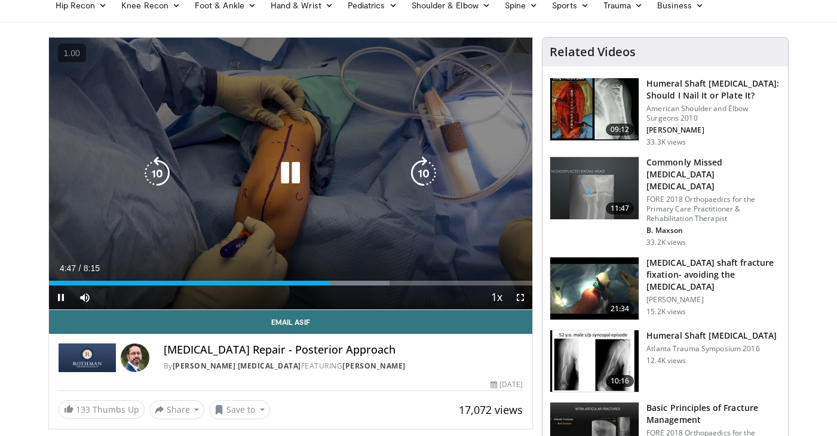
scroll to position [47, 0]
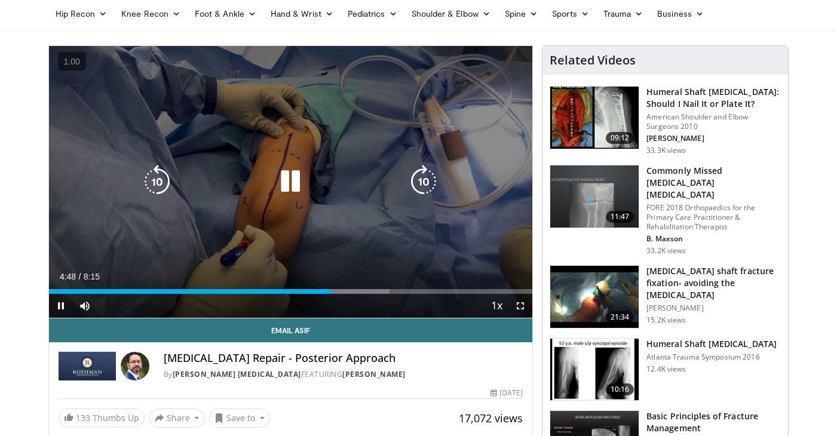
click at [131, 173] on div "20 seconds Tap to unmute" at bounding box center [291, 182] width 484 height 272
click at [151, 182] on icon "Video Player" at bounding box center [156, 181] width 33 height 33
click at [297, 183] on icon "Video Player" at bounding box center [290, 181] width 33 height 33
click at [143, 185] on icon "Video Player" at bounding box center [156, 181] width 33 height 33
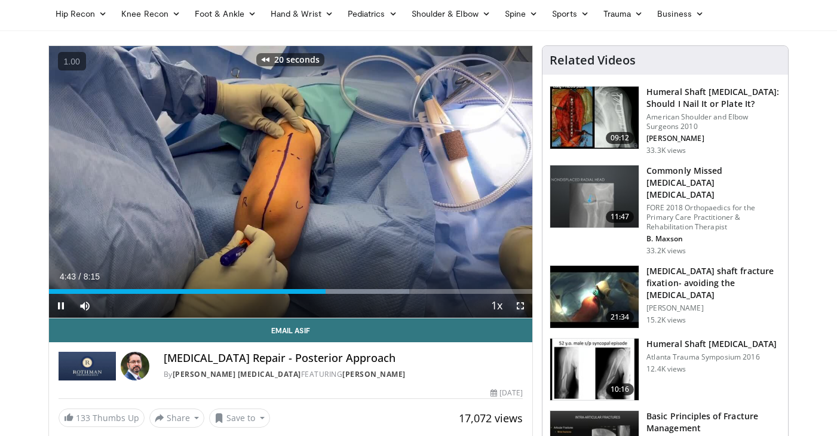
click at [520, 305] on span "Video Player" at bounding box center [520, 306] width 24 height 24
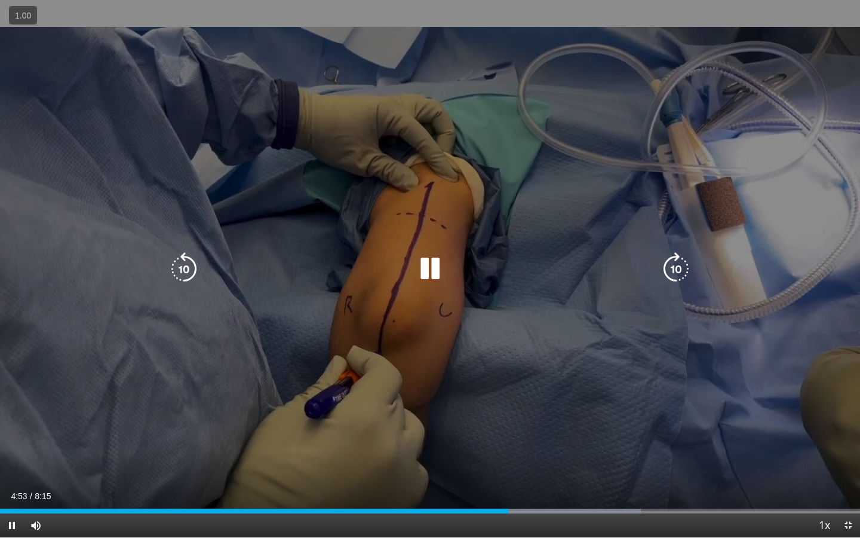
click at [424, 267] on icon "Video Player" at bounding box center [429, 268] width 33 height 33
click at [431, 274] on icon "Video Player" at bounding box center [429, 268] width 33 height 33
click at [426, 272] on icon "Video Player" at bounding box center [429, 268] width 33 height 33
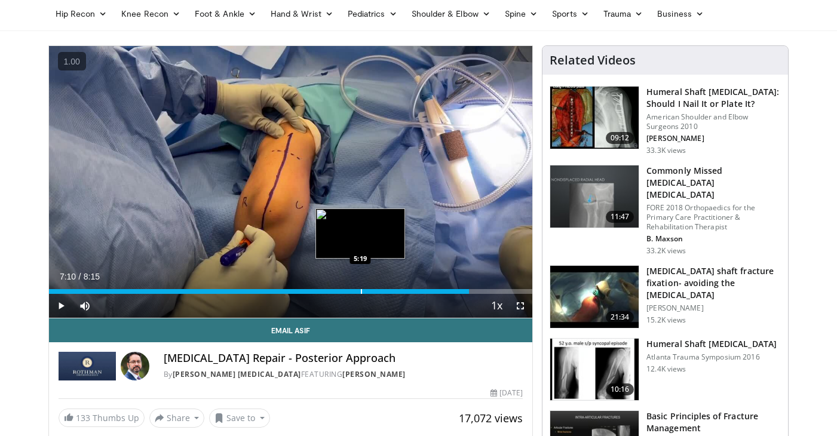
click at [361, 293] on div "Progress Bar" at bounding box center [361, 291] width 1 height 5
click at [352, 291] on div "Progress Bar" at bounding box center [352, 291] width 1 height 5
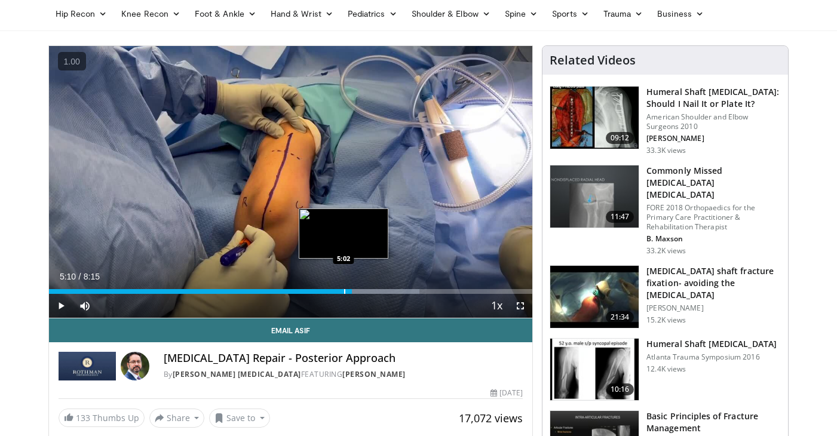
click at [342, 291] on div "5:10" at bounding box center [201, 291] width 304 height 5
click at [336, 290] on div "Progress Bar" at bounding box center [336, 291] width 1 height 5
click at [330, 291] on div "Progress Bar" at bounding box center [330, 291] width 1 height 5
click at [338, 292] on div "Progress Bar" at bounding box center [336, 291] width 1 height 5
click at [345, 292] on div "Progress Bar" at bounding box center [344, 291] width 1 height 5
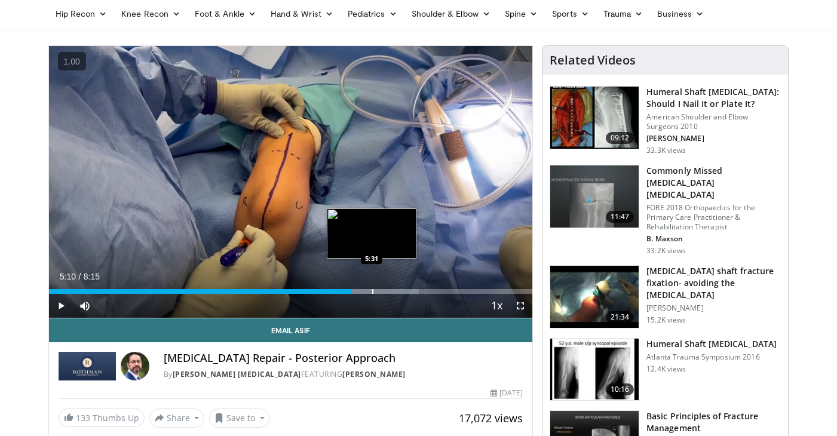
click at [372, 290] on div "Progress Bar" at bounding box center [372, 291] width 1 height 5
click at [358, 290] on div "Progress Bar" at bounding box center [358, 291] width 1 height 5
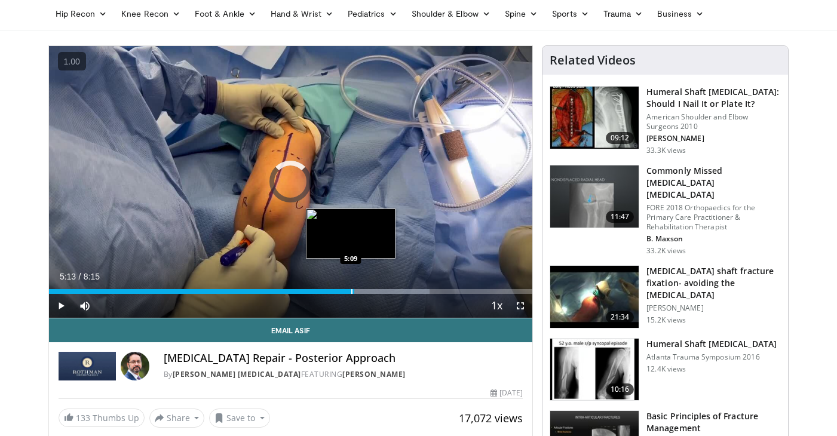
click at [351, 290] on div "Progress Bar" at bounding box center [351, 291] width 1 height 5
click at [348, 290] on div "Progress Bar" at bounding box center [348, 291] width 1 height 5
click at [342, 290] on div "Progress Bar" at bounding box center [342, 291] width 1 height 5
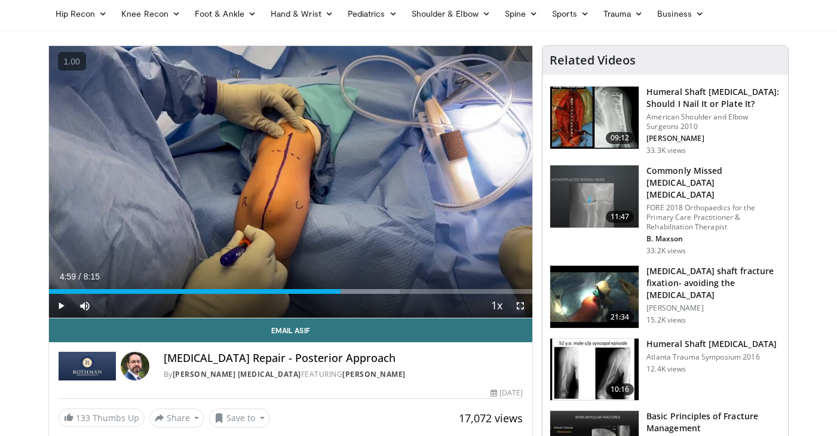
click at [521, 309] on span "Video Player" at bounding box center [520, 306] width 24 height 24
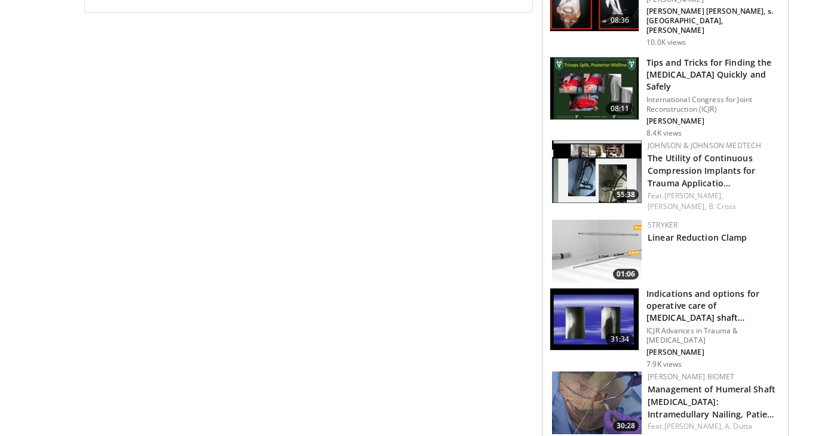
scroll to position [0, 0]
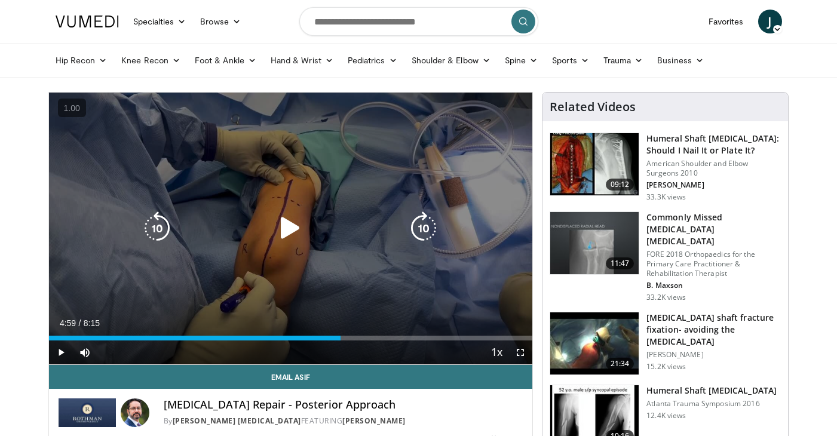
click at [265, 225] on div "Video Player" at bounding box center [290, 228] width 290 height 24
click at [287, 230] on icon "Video Player" at bounding box center [290, 228] width 33 height 33
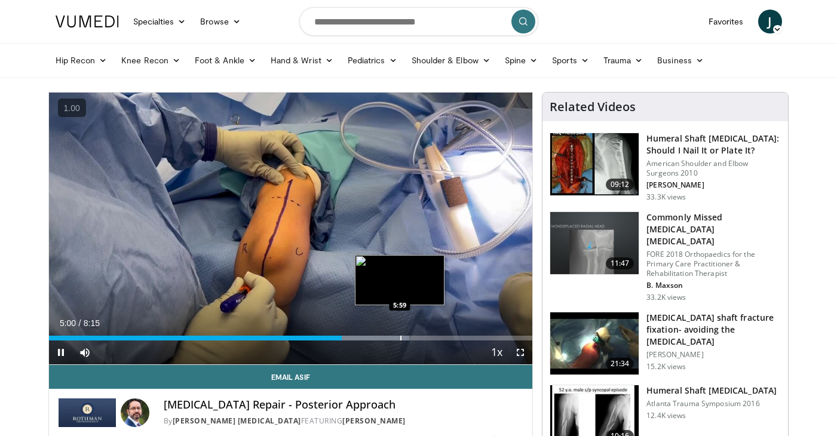
click at [400, 338] on div "Progress Bar" at bounding box center [400, 338] width 1 height 5
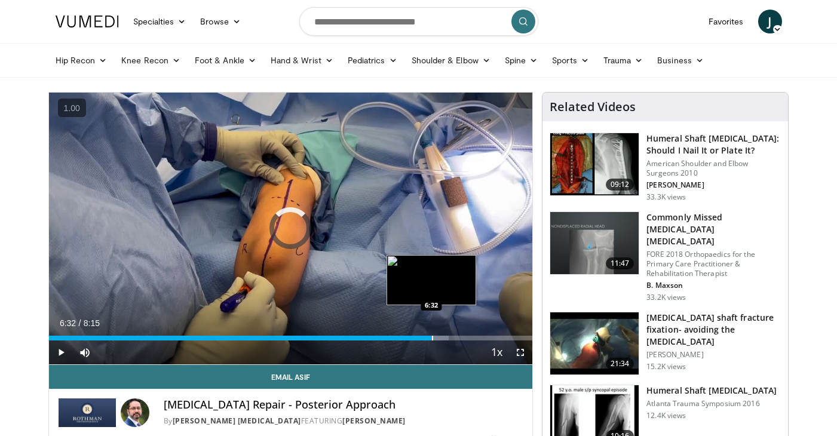
click at [432, 338] on div "Progress Bar" at bounding box center [432, 338] width 1 height 5
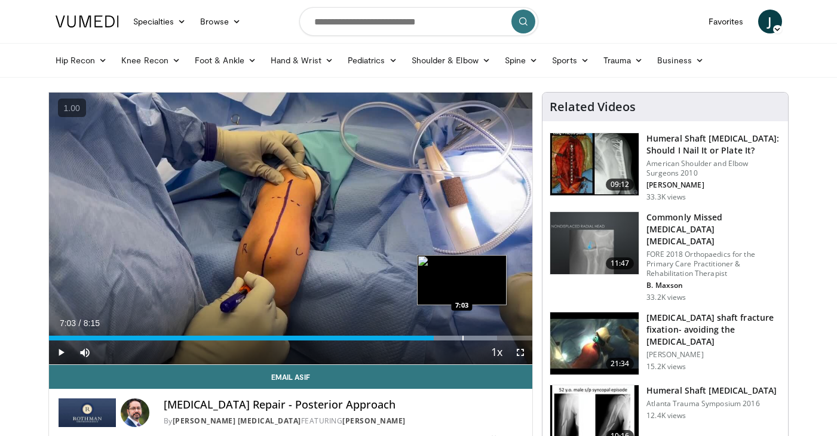
click at [462, 338] on div "Progress Bar" at bounding box center [462, 338] width 1 height 5
click at [477, 338] on div "Progress Bar" at bounding box center [477, 338] width 1 height 5
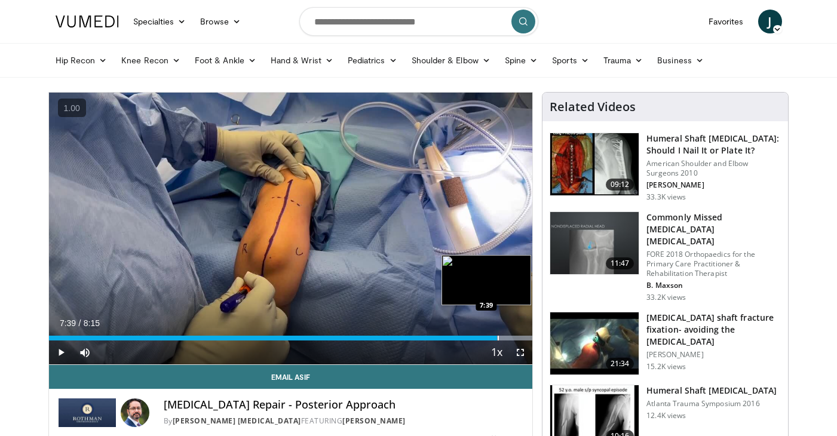
click at [498, 338] on div "Progress Bar" at bounding box center [498, 338] width 1 height 5
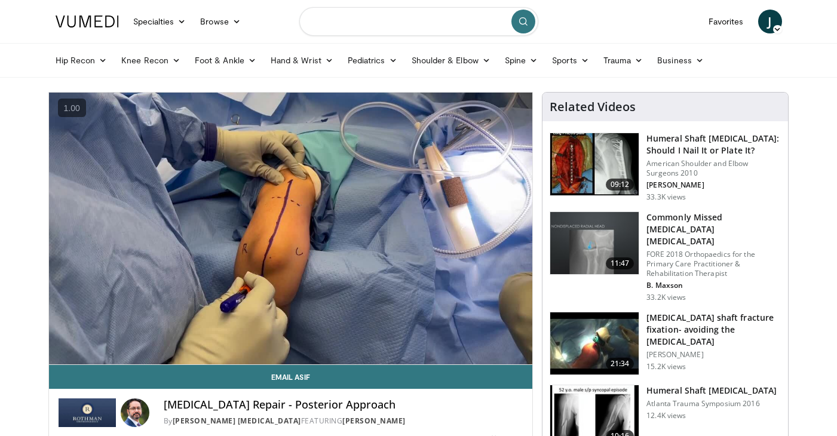
click at [391, 14] on input "Search topics, interventions" at bounding box center [418, 21] width 239 height 29
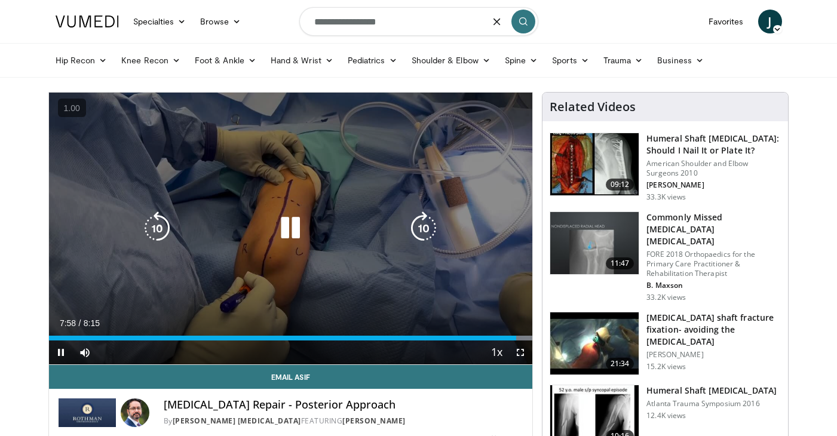
type input "**********"
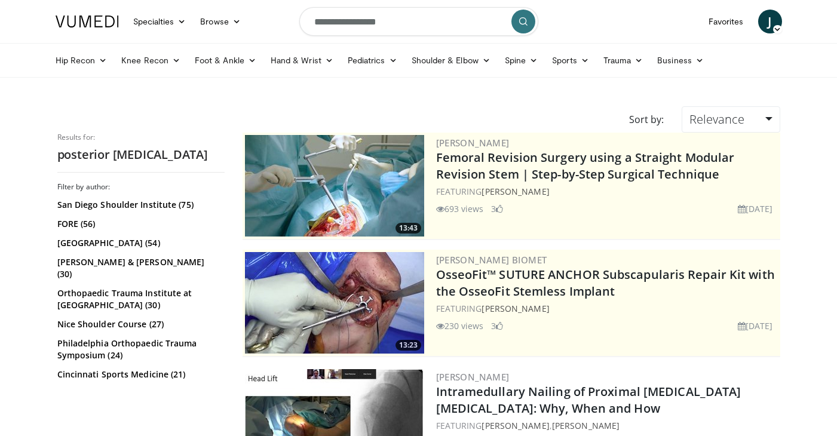
click at [395, 22] on input "**********" at bounding box center [418, 21] width 239 height 29
click at [382, 19] on input "**********" at bounding box center [418, 21] width 239 height 29
type input "**********"
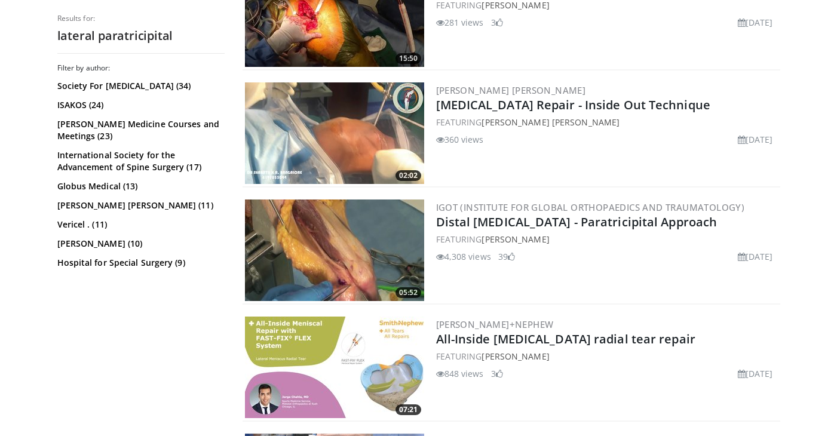
scroll to position [1691, 0]
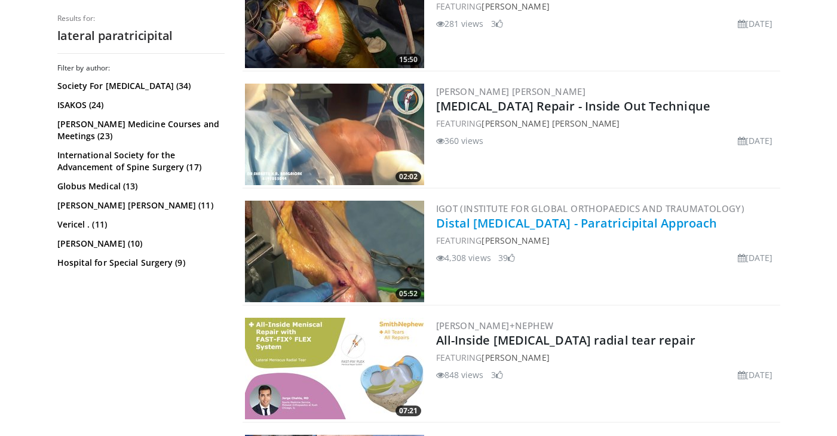
click at [529, 225] on link "Distal [MEDICAL_DATA] - Paratricipital Approach" at bounding box center [576, 223] width 281 height 16
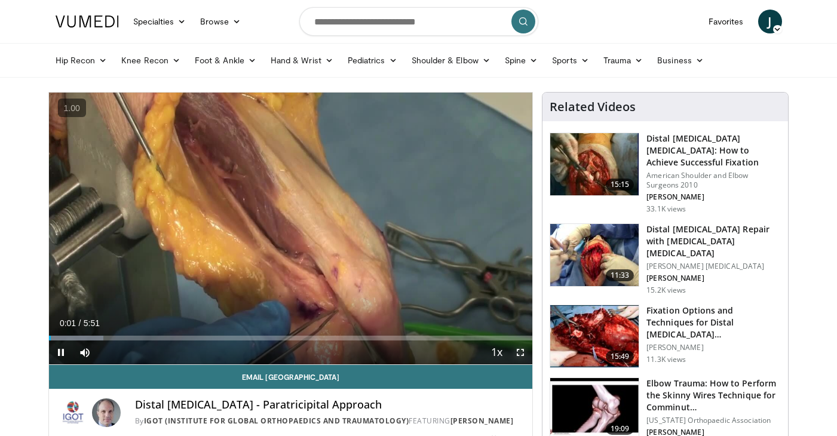
click at [519, 350] on span "Video Player" at bounding box center [520, 353] width 24 height 24
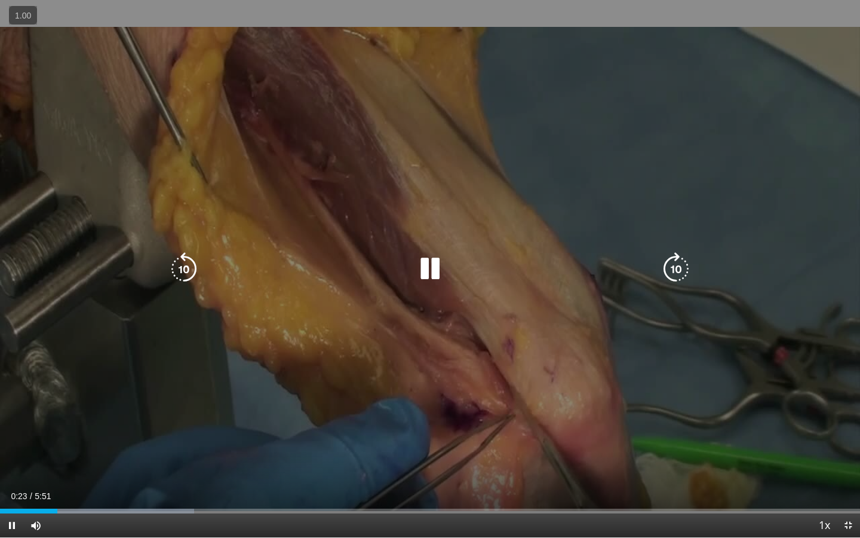
click at [681, 265] on icon "Video Player" at bounding box center [676, 268] width 33 height 33
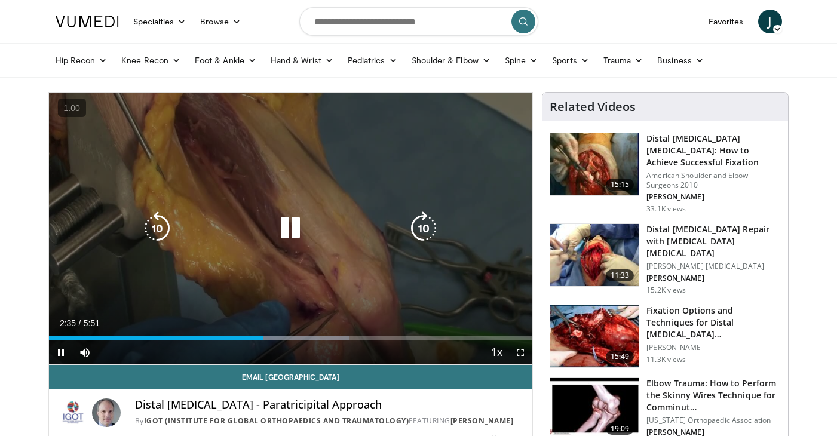
click at [287, 229] on icon "Video Player" at bounding box center [290, 228] width 33 height 33
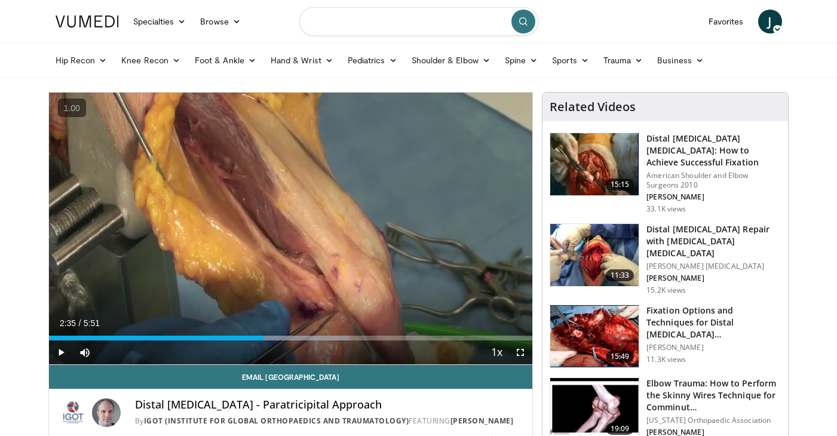
click at [342, 24] on input "Search topics, interventions" at bounding box center [418, 21] width 239 height 29
type input "**********"
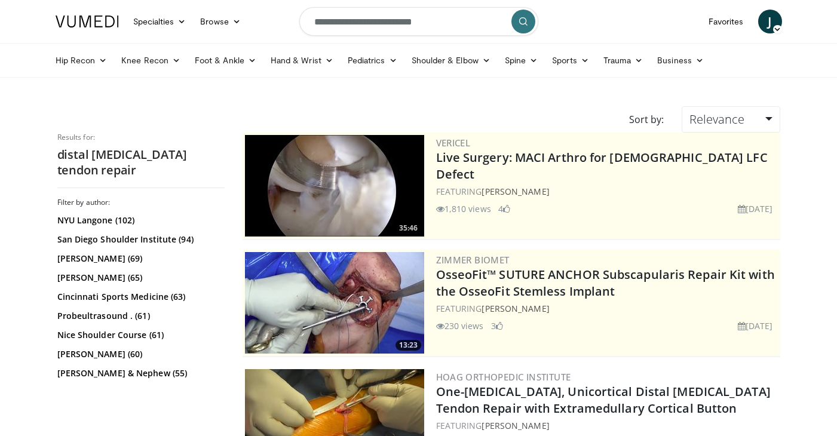
click at [456, 16] on input "**********" at bounding box center [418, 21] width 239 height 29
type input "**********"
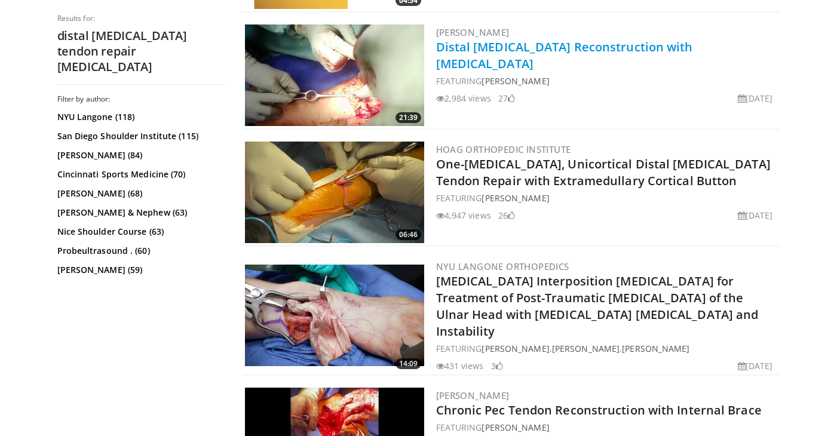
scroll to position [1161, 0]
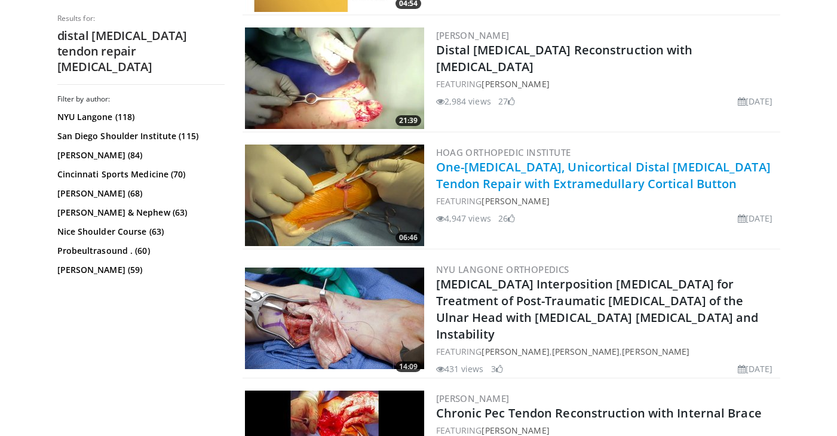
click at [569, 176] on link "One-[MEDICAL_DATA], Unicortical Distal [MEDICAL_DATA] Tendon Repair with Extram…" at bounding box center [603, 175] width 335 height 33
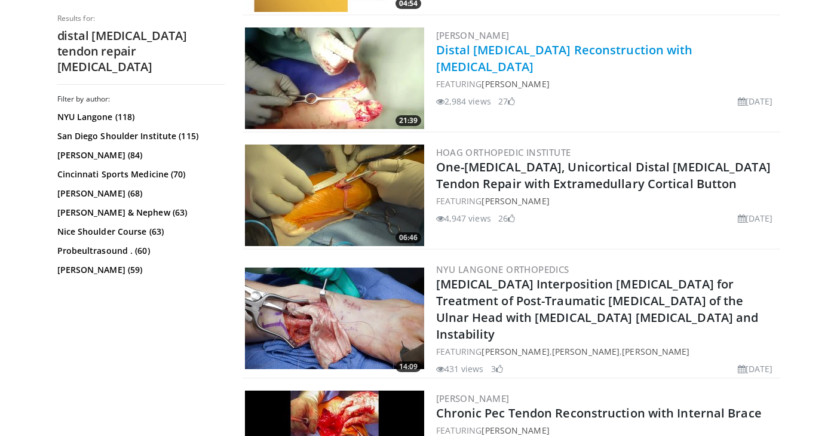
click at [569, 51] on link "Distal [MEDICAL_DATA] Reconstruction with [MEDICAL_DATA]" at bounding box center [564, 58] width 257 height 33
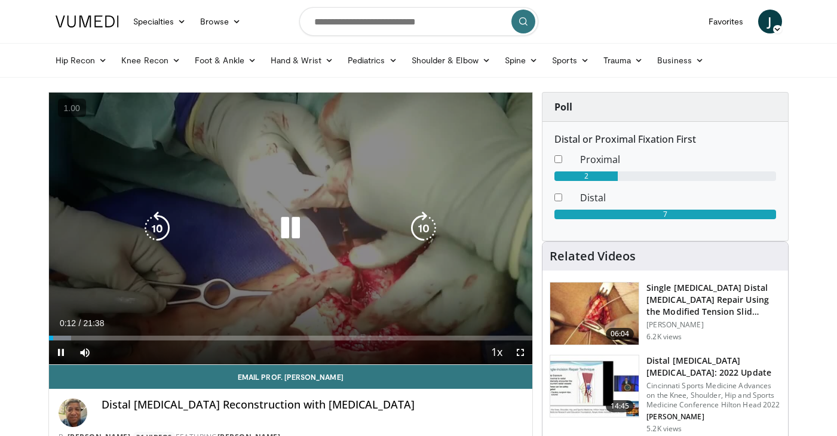
click at [422, 230] on icon "Video Player" at bounding box center [423, 228] width 33 height 33
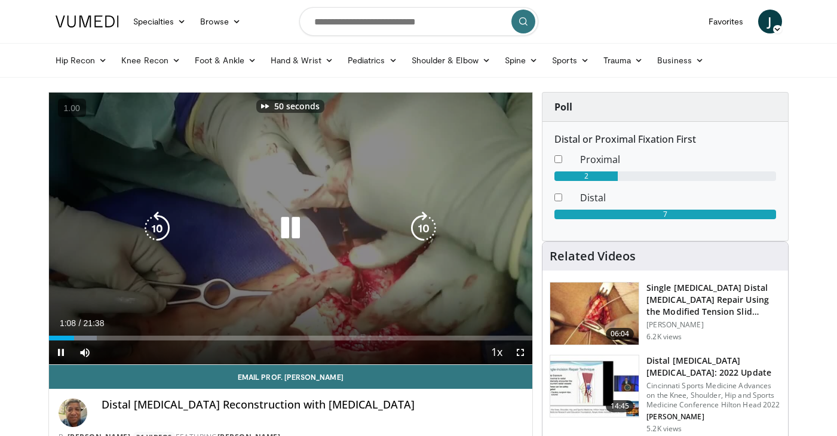
click at [152, 223] on icon "Video Player" at bounding box center [156, 228] width 33 height 33
click at [422, 233] on icon "Video Player" at bounding box center [423, 228] width 33 height 33
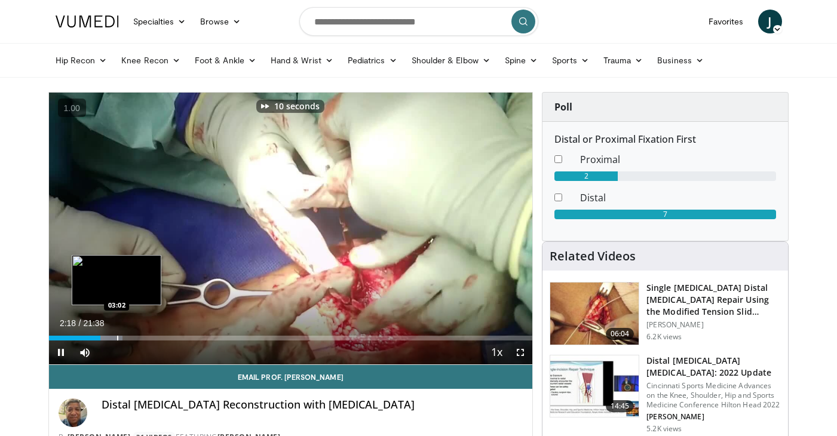
click at [117, 336] on div "Progress Bar" at bounding box center [117, 338] width 1 height 5
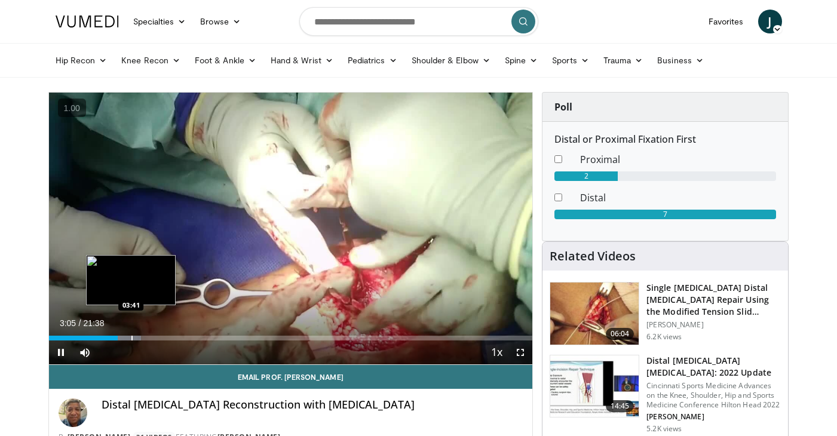
click at [131, 339] on div "Progress Bar" at bounding box center [131, 338] width 1 height 5
click at [151, 336] on div "Progress Bar" at bounding box center [151, 338] width 1 height 5
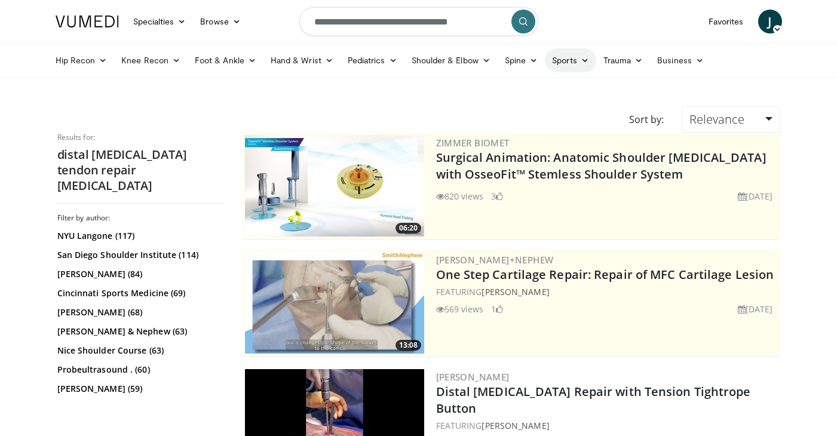
drag, startPoint x: 431, startPoint y: 23, endPoint x: 547, endPoint y: 61, distance: 122.1
click at [547, 61] on header "Specialties Adult & Family Medicine Allergy, Asthma, Immunology Anesthesiology …" at bounding box center [418, 39] width 837 height 78
type input "**********"
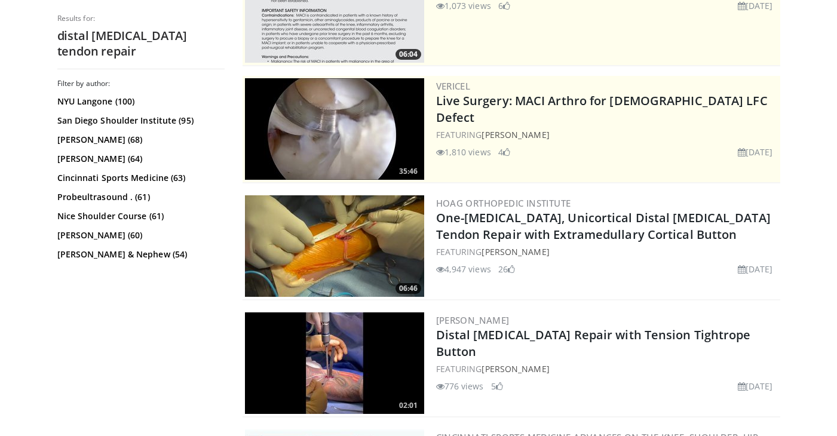
scroll to position [174, 0]
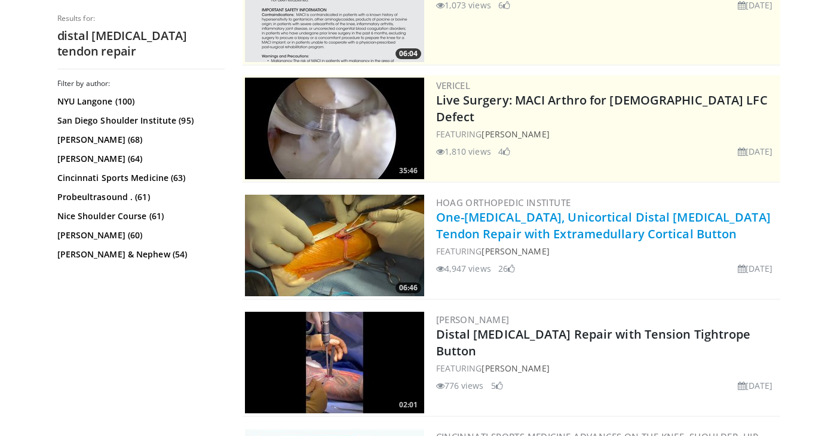
click at [511, 220] on link "One-[MEDICAL_DATA], Unicortical Distal [MEDICAL_DATA] Tendon Repair with Extram…" at bounding box center [603, 225] width 335 height 33
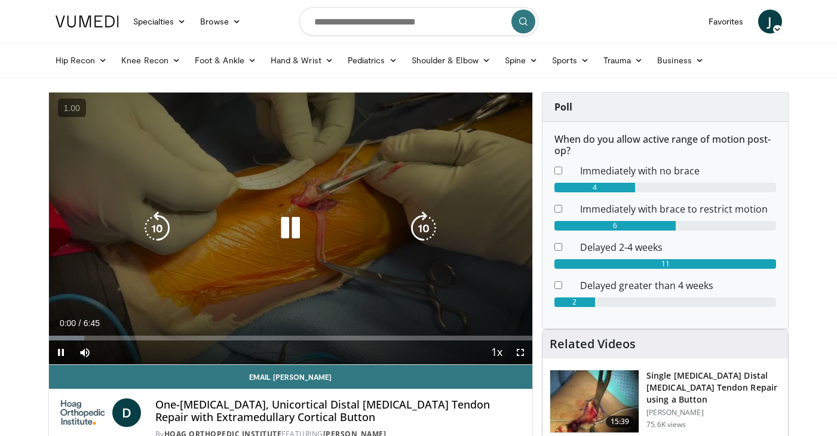
scroll to position [70, 0]
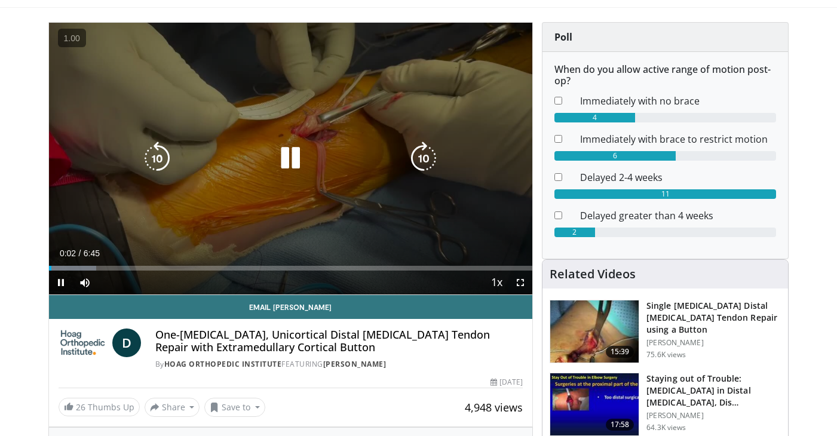
click at [418, 160] on icon "Video Player" at bounding box center [423, 158] width 33 height 33
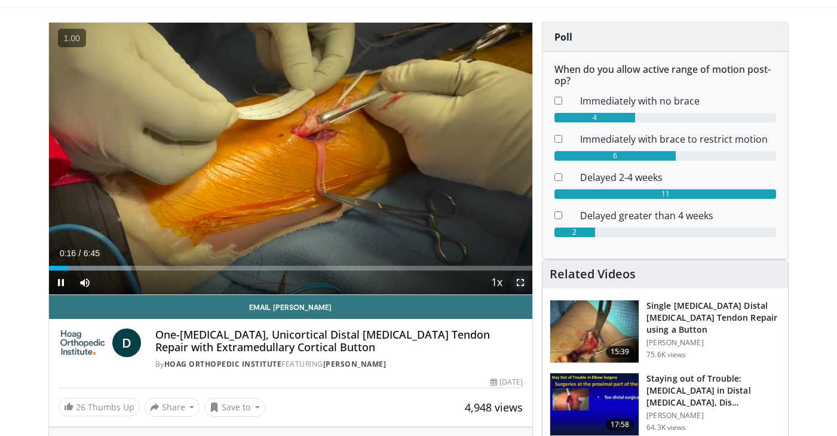
click at [517, 279] on span "Video Player" at bounding box center [520, 283] width 24 height 24
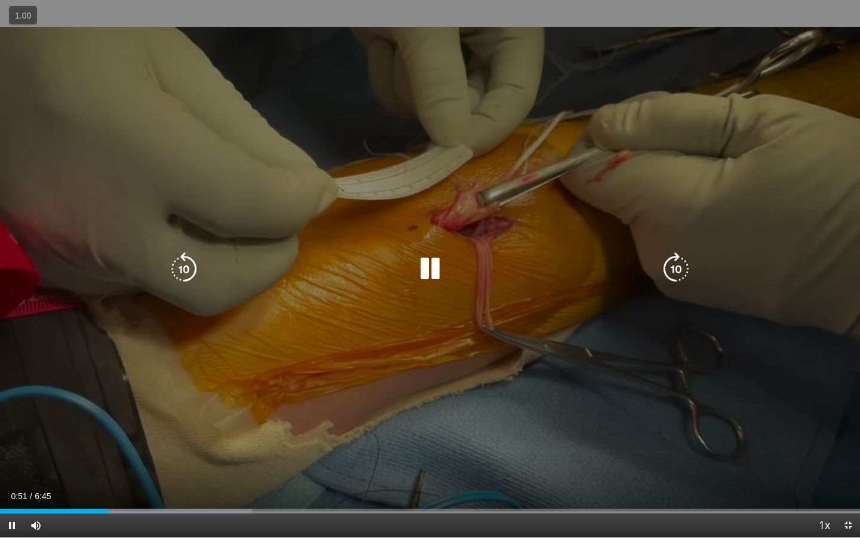
click at [182, 271] on icon "Video Player" at bounding box center [183, 268] width 33 height 33
click at [434, 261] on icon "Video Player" at bounding box center [429, 268] width 33 height 33
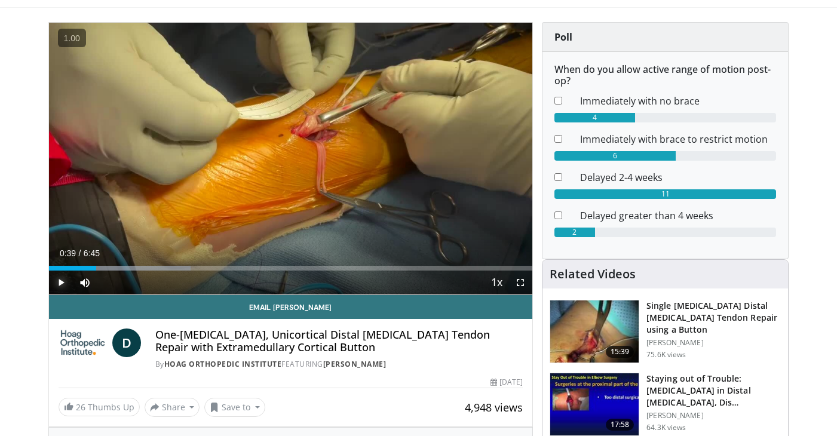
click at [63, 282] on span "Video Player" at bounding box center [61, 283] width 24 height 24
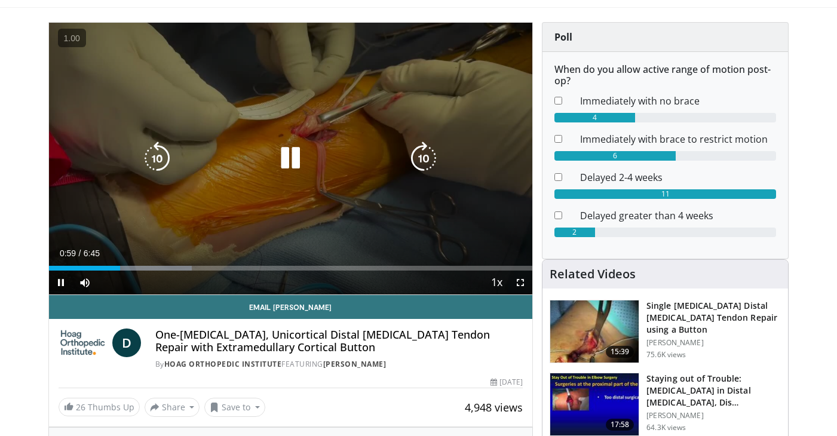
click at [151, 146] on icon "Video Player" at bounding box center [156, 158] width 33 height 33
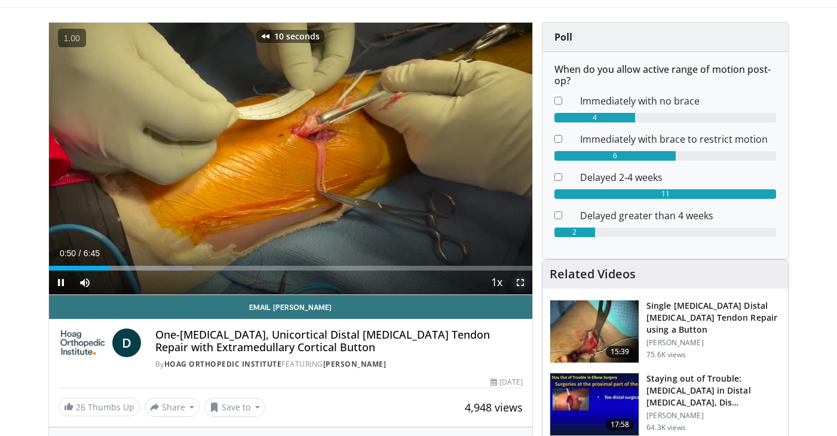
click at [522, 283] on span "Video Player" at bounding box center [520, 283] width 24 height 24
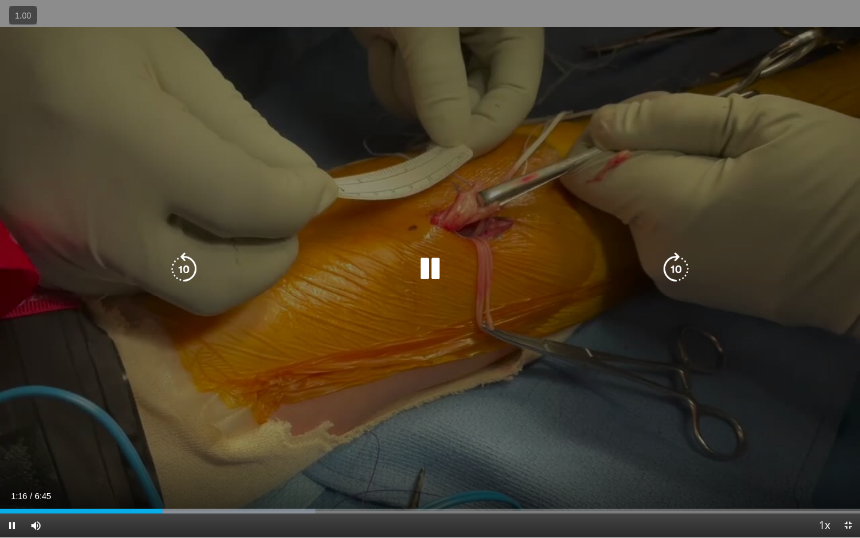
click at [431, 275] on icon "Video Player" at bounding box center [429, 268] width 33 height 33
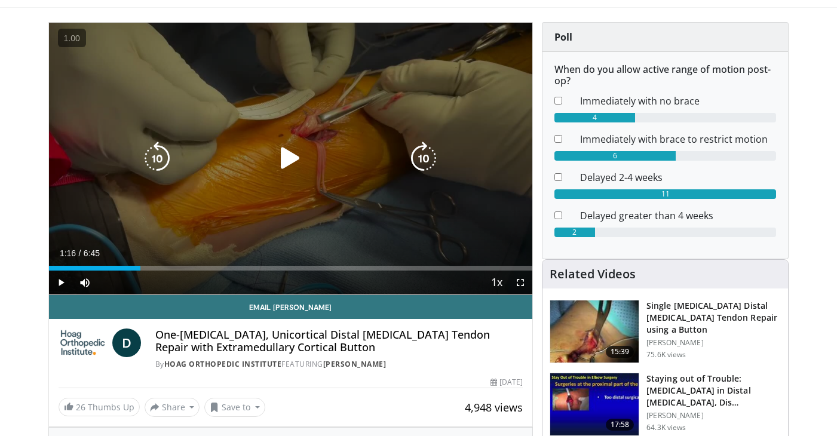
click at [284, 159] on icon "Video Player" at bounding box center [290, 158] width 33 height 33
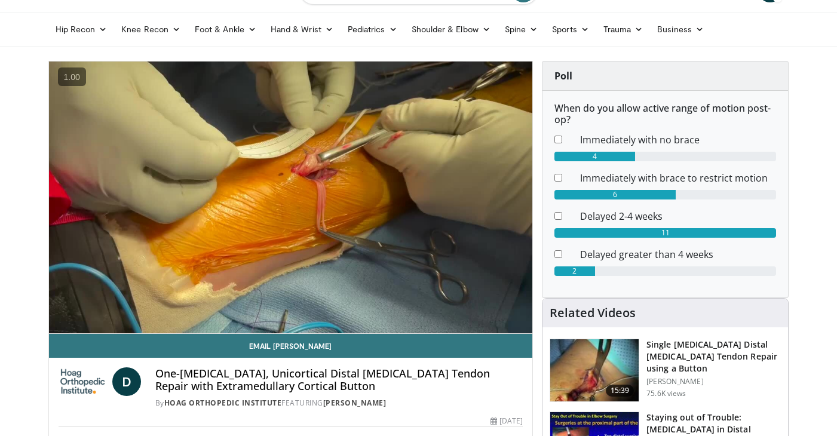
scroll to position [24, 0]
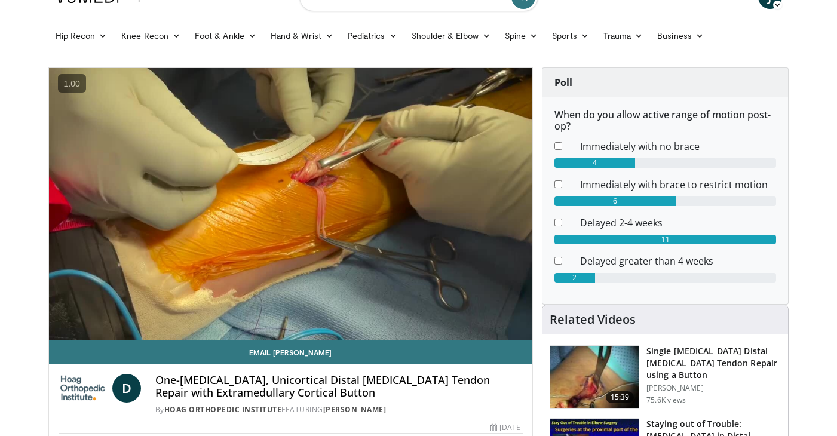
click at [672, 355] on h3 "Single [MEDICAL_DATA] Distal [MEDICAL_DATA] Tendon Repair using a Button" at bounding box center [713, 363] width 134 height 36
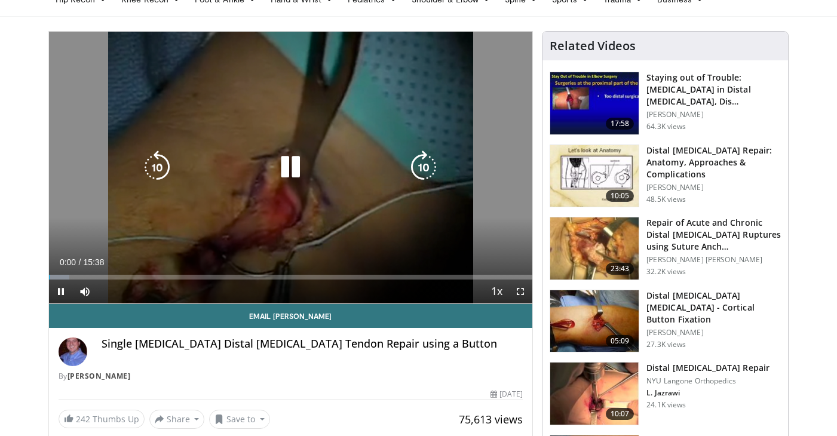
scroll to position [62, 0]
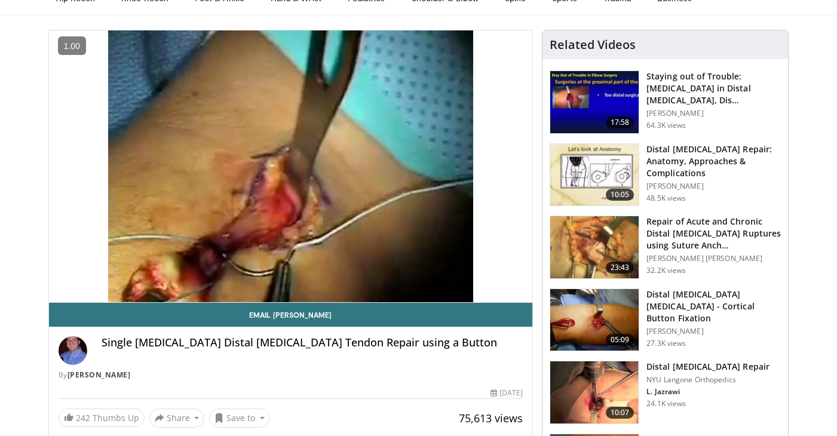
click at [606, 385] on img at bounding box center [594, 392] width 88 height 62
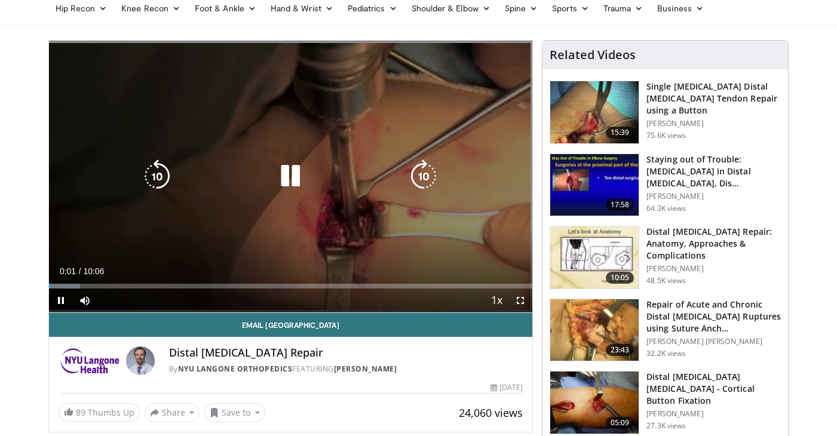
scroll to position [51, 0]
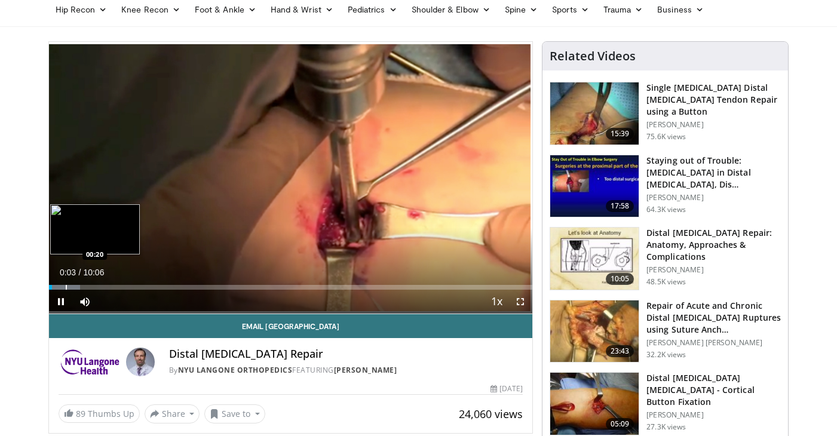
click at [66, 285] on div "Progress Bar" at bounding box center [66, 287] width 1 height 5
click at [83, 288] on div "Progress Bar" at bounding box center [83, 287] width 1 height 5
click at [95, 288] on div "Progress Bar" at bounding box center [95, 287] width 1 height 5
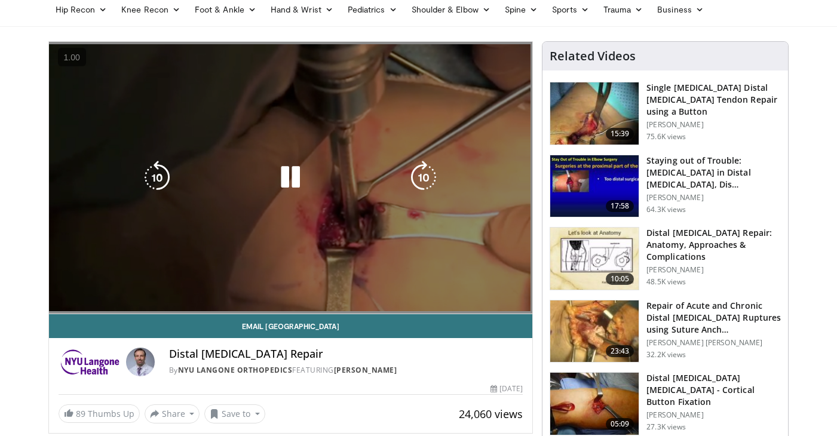
click at [111, 289] on video-js "**********" at bounding box center [291, 178] width 484 height 272
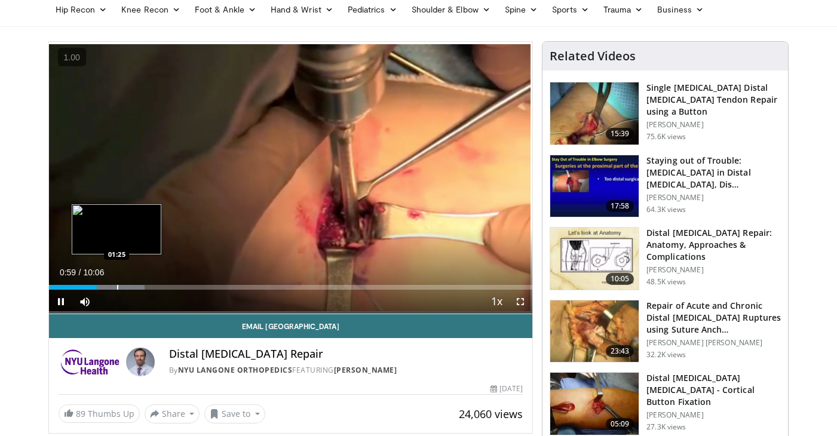
click at [117, 287] on div "Progress Bar" at bounding box center [117, 287] width 1 height 5
click at [135, 286] on div "Progress Bar" at bounding box center [135, 287] width 1 height 5
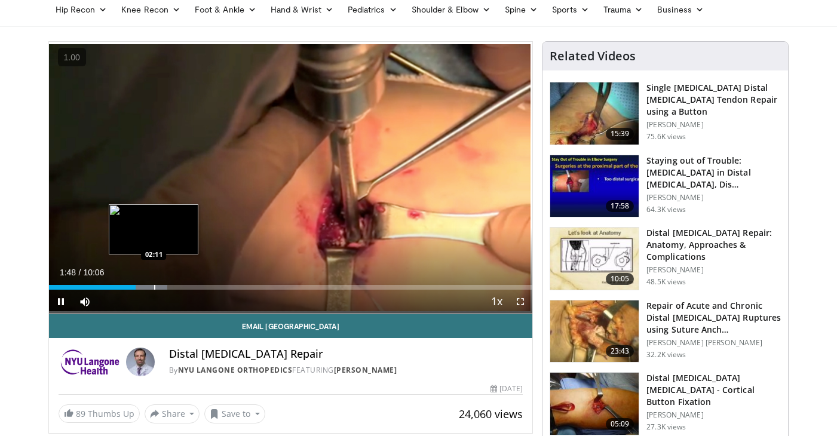
click at [154, 286] on div "Progress Bar" at bounding box center [154, 287] width 1 height 5
click at [170, 286] on div "Loaded : 27.79% 02:13 02:32" at bounding box center [291, 287] width 484 height 5
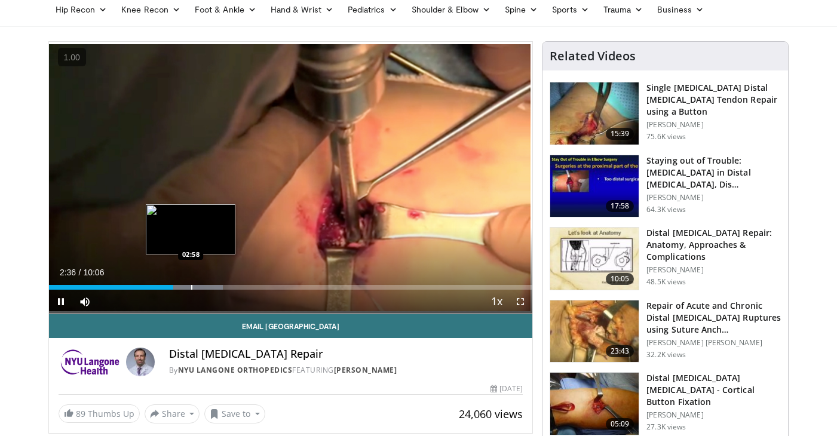
click at [187, 285] on div "Loaded : 35.96% 02:36 02:58" at bounding box center [291, 287] width 484 height 5
click at [174, 286] on div "Progress Bar" at bounding box center [174, 287] width 1 height 5
click at [522, 301] on span "Video Player" at bounding box center [520, 302] width 24 height 24
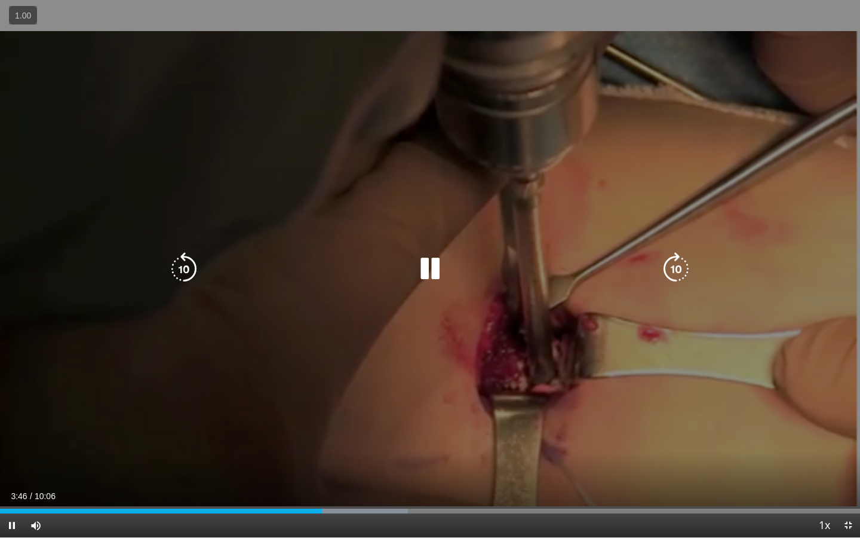
click at [433, 269] on icon "Video Player" at bounding box center [429, 268] width 33 height 33
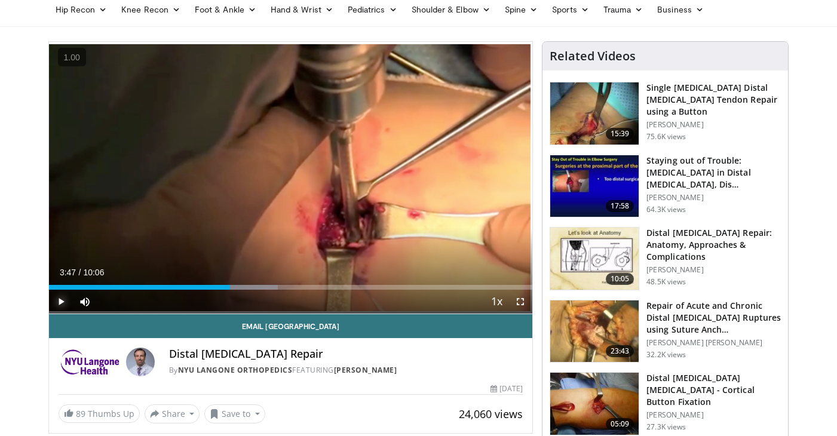
click at [61, 307] on span "Video Player" at bounding box center [61, 302] width 24 height 24
click at [523, 302] on span "Video Player" at bounding box center [520, 302] width 24 height 24
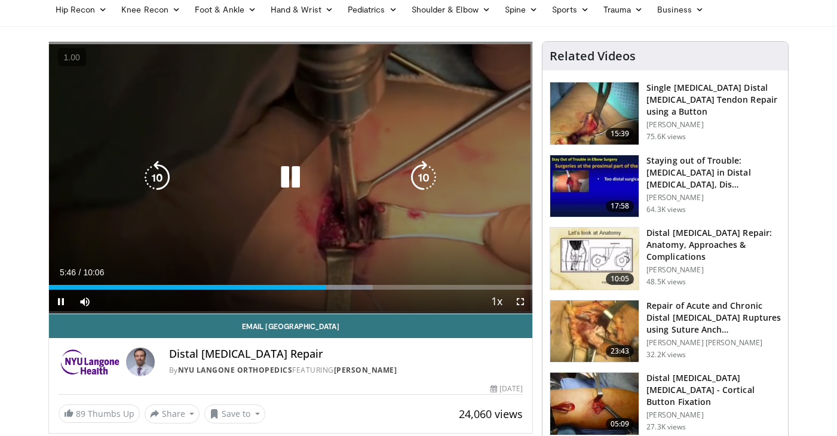
click at [295, 183] on icon "Video Player" at bounding box center [290, 177] width 33 height 33
